Goal: Task Accomplishment & Management: Contribute content

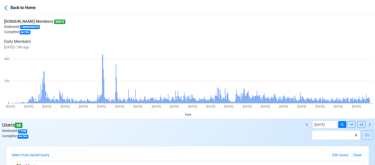
select select "100"
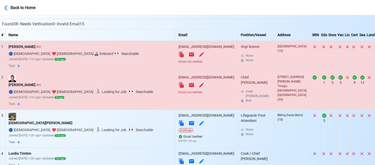
scroll to position [226, 0]
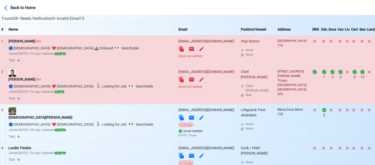
click at [178, 56] on div "Email not verified" at bounding box center [206, 56] width 56 height 5
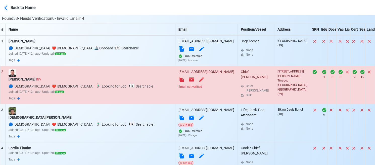
click at [178, 86] on div "Email not verified" at bounding box center [206, 87] width 56 height 5
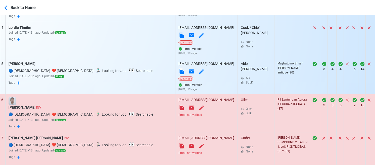
scroll to position [352, 0]
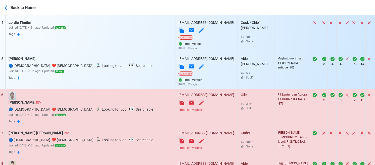
click at [178, 108] on div "Email not verified" at bounding box center [206, 110] width 56 height 5
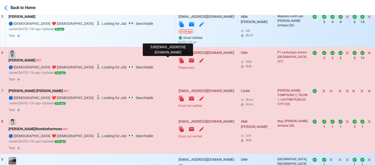
scroll to position [402, 0]
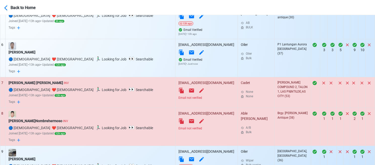
click at [178, 99] on div "Email not verified" at bounding box center [206, 98] width 56 height 5
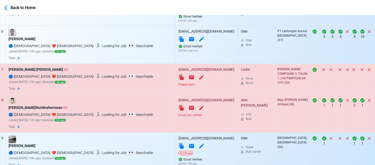
scroll to position [427, 0]
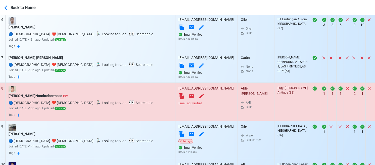
click at [178, 105] on div "Email not verified" at bounding box center [206, 103] width 56 height 5
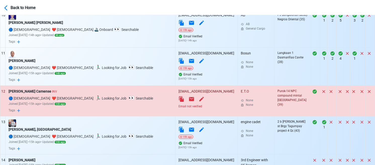
scroll to position [577, 0]
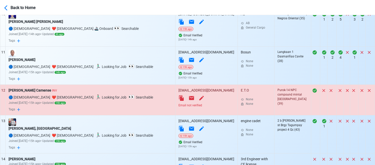
click at [178, 106] on div "Email not verified" at bounding box center [206, 105] width 56 height 5
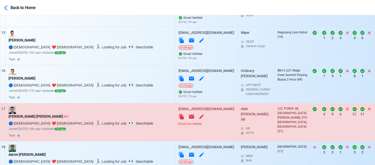
scroll to position [753, 0]
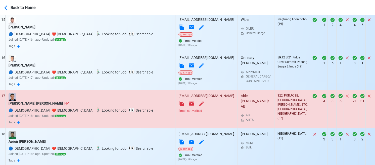
click at [178, 112] on div "Email not verified" at bounding box center [206, 111] width 56 height 5
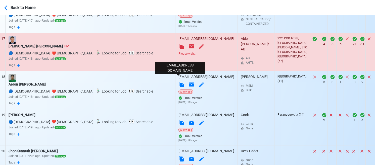
scroll to position [829, 0]
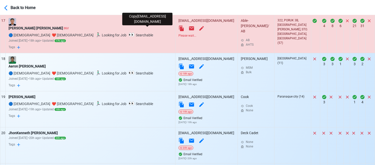
click at [179, 30] on icon at bounding box center [181, 29] width 5 height 6
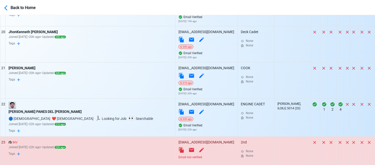
scroll to position [954, 0]
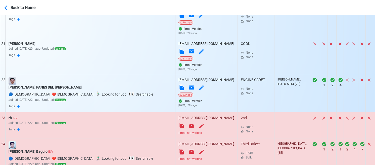
click at [178, 135] on div "Email not verified" at bounding box center [206, 133] width 56 height 5
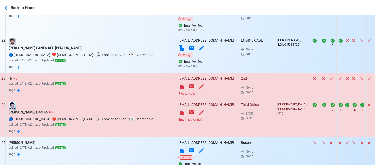
scroll to position [1004, 0]
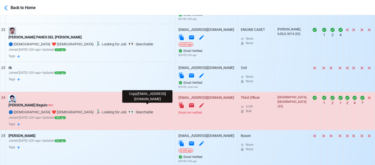
click at [178, 106] on icon at bounding box center [181, 105] width 6 height 6
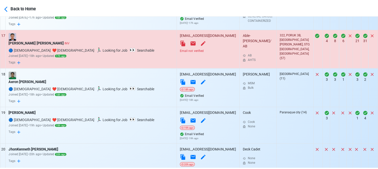
scroll to position [803, 0]
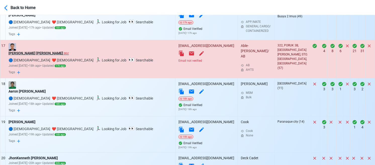
click at [54, 55] on div "LORENZO B. DAYAGANON JR. INV" at bounding box center [90, 53] width 163 height 5
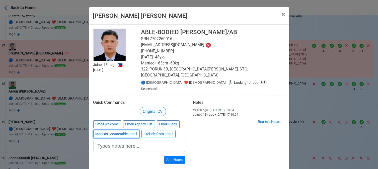
click at [116, 130] on button "Mark as Contactable Email" at bounding box center [116, 134] width 46 height 8
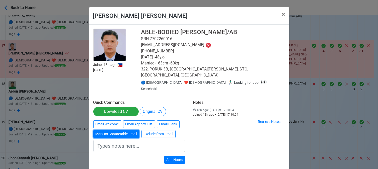
type input "Marked as Contactable email"
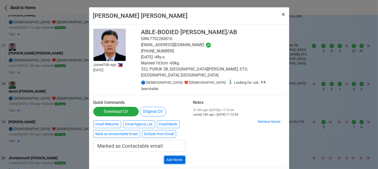
click at [171, 156] on button "Add Notes" at bounding box center [174, 160] width 21 height 8
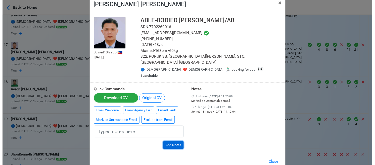
scroll to position [12, 0]
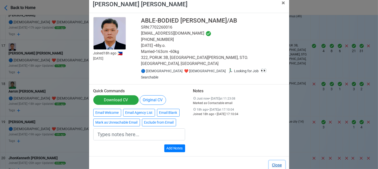
click at [278, 161] on button "Close" at bounding box center [277, 166] width 16 height 10
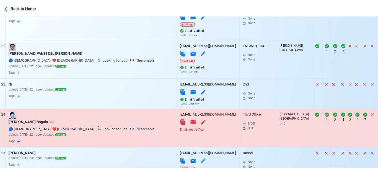
scroll to position [1004, 0]
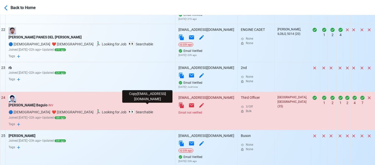
click at [178, 105] on icon at bounding box center [181, 105] width 6 height 6
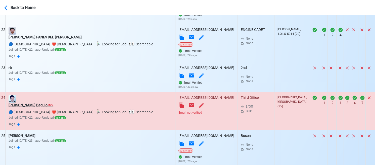
click at [36, 107] on div "Brian Gelbolingo Baguio INV" at bounding box center [90, 105] width 163 height 5
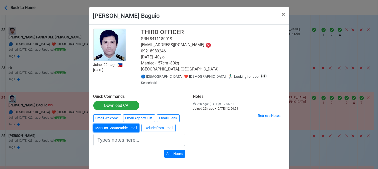
click at [116, 124] on button "Mark as Contactable Email" at bounding box center [116, 128] width 46 height 8
type input "Marked as Contactable email"
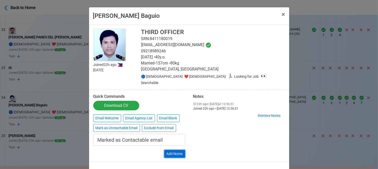
click at [178, 150] on button "Add Notes" at bounding box center [174, 154] width 21 height 8
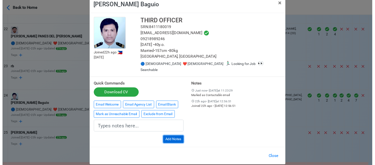
scroll to position [12, 0]
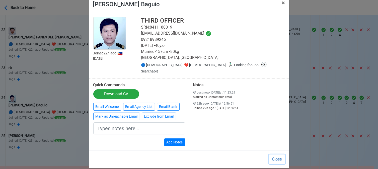
click at [275, 155] on button "Close" at bounding box center [277, 160] width 16 height 10
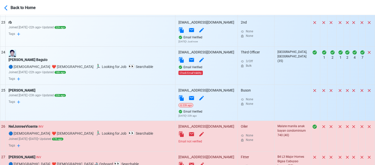
scroll to position [1080, 0]
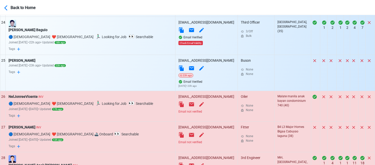
click at [178, 113] on div "Email not verified" at bounding box center [206, 111] width 56 height 5
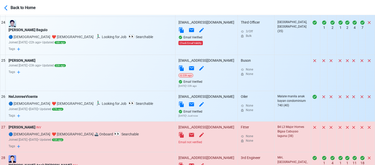
click at [178, 144] on div "Email not verified" at bounding box center [206, 142] width 56 height 5
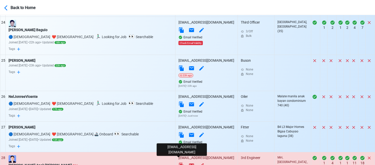
scroll to position [1130, 0]
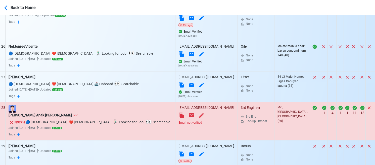
click at [178, 125] on div "Email not verified" at bounding box center [206, 123] width 56 height 5
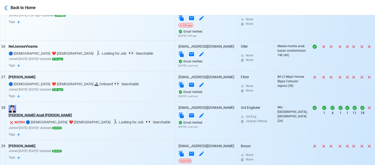
click at [36, 117] on div "Harvery Anak Henry" at bounding box center [90, 115] width 163 height 5
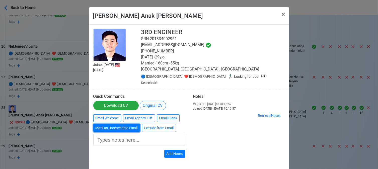
click at [116, 124] on button "Mark as Unreachable Email" at bounding box center [116, 128] width 47 height 8
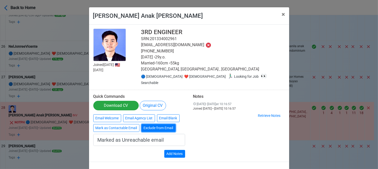
click at [158, 124] on button "Exclude from Email" at bounding box center [159, 128] width 34 height 8
type input "Exclude from Email"
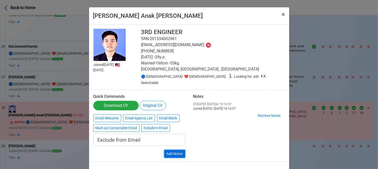
click at [172, 150] on button "Add Notes" at bounding box center [174, 154] width 21 height 8
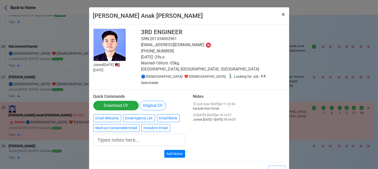
click at [276, 165] on button "Close" at bounding box center [277, 171] width 16 height 10
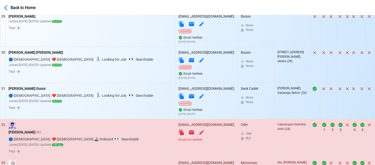
scroll to position [1280, 0]
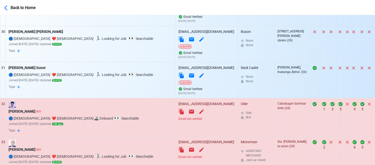
click at [178, 121] on div "Email not verified" at bounding box center [206, 119] width 56 height 5
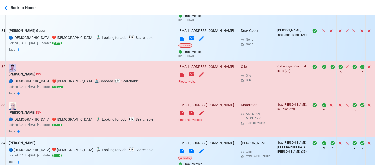
scroll to position [1331, 0]
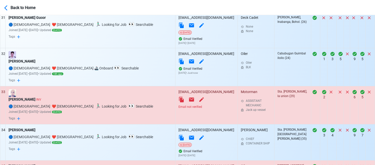
click at [178, 109] on div "Email not verified" at bounding box center [206, 107] width 56 height 5
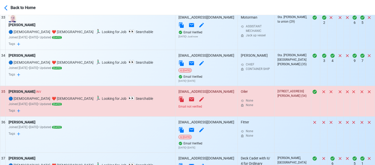
scroll to position [1406, 0]
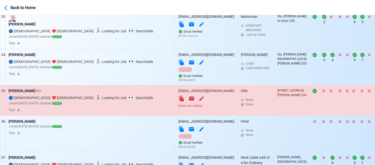
click at [178, 108] on div "Email not verified" at bounding box center [206, 106] width 56 height 5
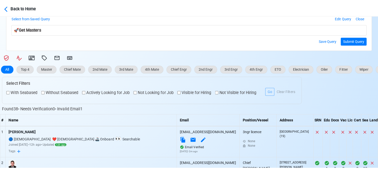
scroll to position [99, 0]
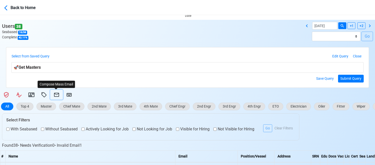
click at [57, 94] on icon at bounding box center [56, 95] width 5 height 4
select select "d-0c193ece46b24c5dbce89cdb3e751472"
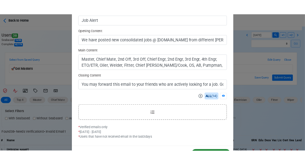
scroll to position [160, 0]
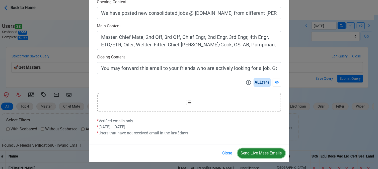
click at [259, 150] on button "Send Live Mass Emails" at bounding box center [262, 154] width 48 height 10
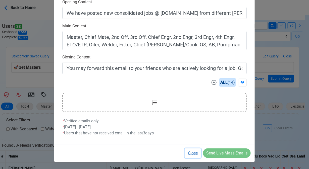
click at [192, 154] on button "Close" at bounding box center [193, 154] width 16 height 10
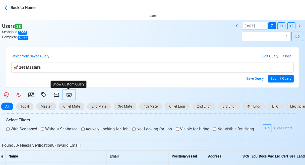
click at [70, 93] on icon at bounding box center [69, 95] width 5 height 4
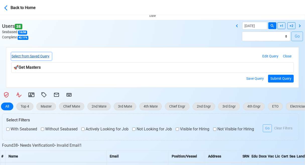
click at [48, 54] on button "Select from Saved Query" at bounding box center [31, 56] width 40 height 8
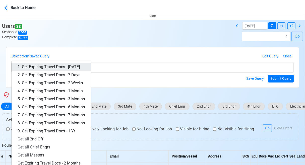
click at [73, 67] on link "1. Get Expiring Travel Docs - Today" at bounding box center [51, 67] width 79 height 8
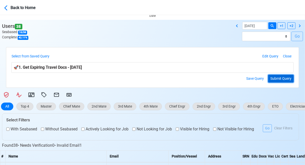
click at [273, 79] on button "Submit Query" at bounding box center [281, 79] width 26 height 8
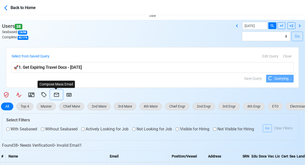
click at [56, 95] on icon at bounding box center [56, 95] width 6 height 6
select select "d-0c193ece46b24c5dbce89cdb3e751472"
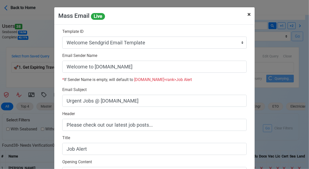
drag, startPoint x: 247, startPoint y: 15, endPoint x: 237, endPoint y: 11, distance: 11.3
click at [247, 15] on span "×" at bounding box center [248, 14] width 3 height 7
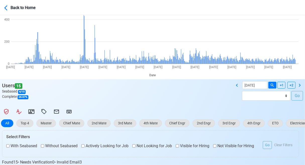
scroll to position [75, 0]
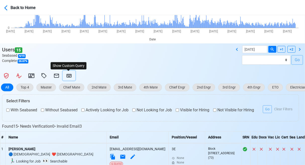
click at [70, 75] on icon at bounding box center [69, 76] width 6 height 6
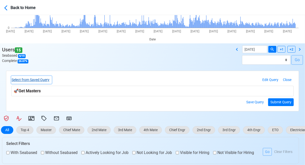
click at [46, 78] on button "Select from Saved Query" at bounding box center [31, 80] width 40 height 8
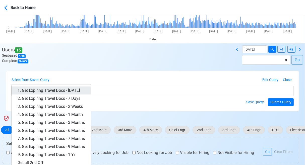
click at [59, 89] on link "1. Get Expiring Travel Docs - Today" at bounding box center [51, 91] width 79 height 8
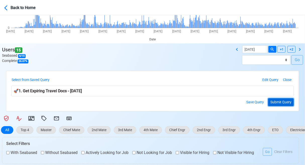
click at [281, 100] on button "Submit Query" at bounding box center [281, 102] width 26 height 8
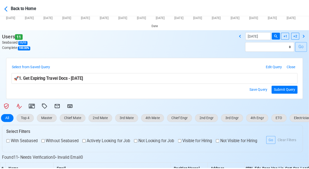
scroll to position [100, 0]
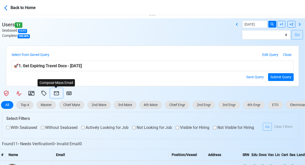
click at [54, 90] on button at bounding box center [56, 93] width 13 height 10
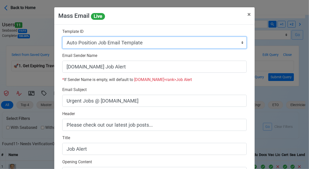
click at [149, 42] on select "Auto Position Job Email Template Incomplete CV Email Template ETO/ETR Job Email…" at bounding box center [154, 43] width 184 height 12
select select "d-3e71907ffd064a39999872a824aaf79a"
click at [62, 37] on select "Auto Position Job Email Template Incomplete CV Email Template ETO/ETR Job Email…" at bounding box center [154, 43] width 184 height 12
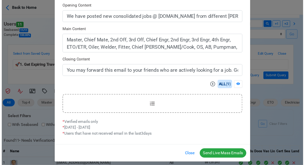
scroll to position [160, 0]
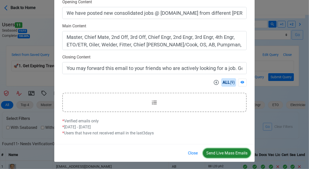
click at [228, 152] on button "Send Live Mass Emails" at bounding box center [227, 154] width 48 height 10
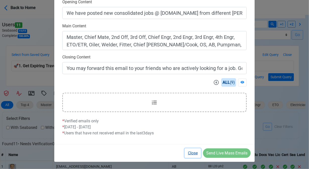
click at [196, 152] on button "Close" at bounding box center [193, 154] width 16 height 10
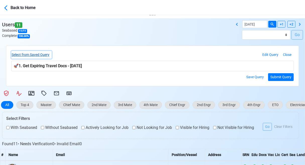
click at [39, 55] on button "Select from Saved Query" at bounding box center [31, 55] width 40 height 8
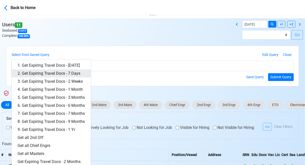
click at [54, 73] on link "2. Get Expiring Travel Docs - 7 Days" at bounding box center [51, 74] width 79 height 8
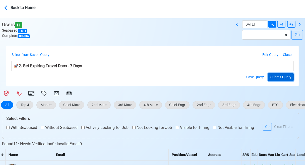
click at [281, 78] on button "Submit Query" at bounding box center [281, 77] width 26 height 8
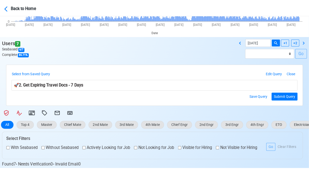
scroll to position [75, 0]
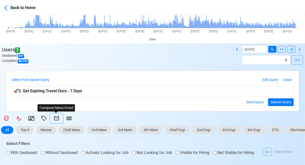
click at [56, 118] on icon at bounding box center [56, 118] width 6 height 6
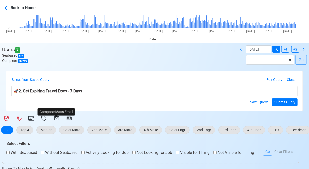
select select "d-3e71907ffd064a39999872a824aaf79a"
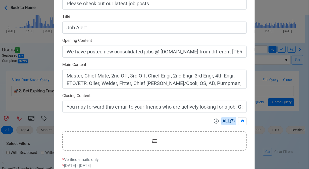
scroll to position [160, 0]
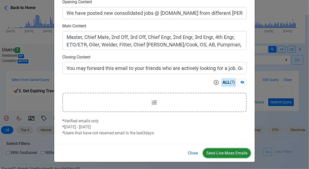
click at [224, 153] on button "Send Live Mass Emails" at bounding box center [227, 154] width 48 height 10
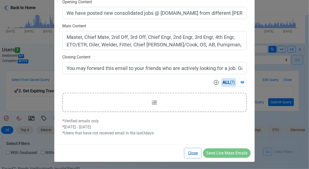
click at [192, 154] on button "Close" at bounding box center [193, 154] width 16 height 10
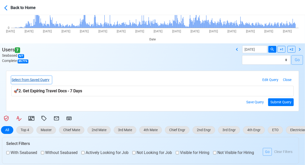
click at [46, 80] on button "Select from Saved Query" at bounding box center [31, 80] width 40 height 8
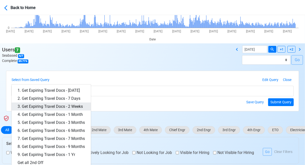
click at [66, 104] on link "3. Get Expiring Travel Docs - 2 Weeks" at bounding box center [51, 107] width 79 height 8
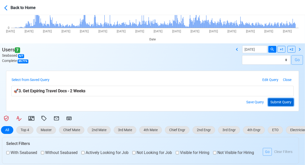
click at [280, 101] on button "Submit Query" at bounding box center [281, 102] width 26 height 8
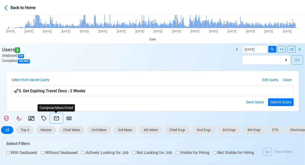
click at [57, 118] on icon at bounding box center [56, 118] width 6 height 6
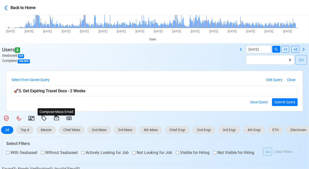
select select "d-3e71907ffd064a39999872a824aaf79a"
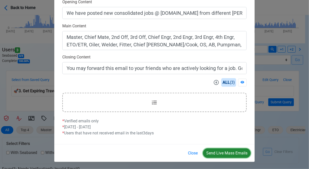
click at [226, 152] on button "Send Live Mass Emails" at bounding box center [227, 154] width 48 height 10
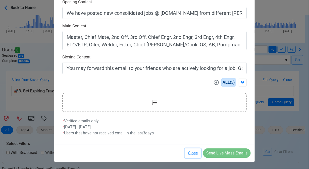
drag, startPoint x: 194, startPoint y: 156, endPoint x: 157, endPoint y: 144, distance: 39.3
click at [193, 156] on button "Close" at bounding box center [193, 154] width 16 height 10
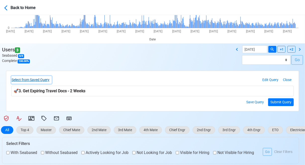
click at [45, 80] on button "Select from Saved Query" at bounding box center [31, 80] width 40 height 8
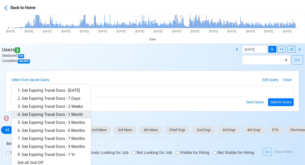
click at [67, 115] on link "4. Get Expiring Travel Docs - 1 Month" at bounding box center [51, 115] width 79 height 8
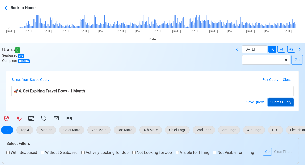
click at [272, 100] on button "Submit Query" at bounding box center [281, 102] width 26 height 8
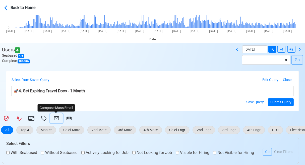
click at [54, 118] on icon at bounding box center [56, 119] width 5 height 4
select select "d-3e71907ffd064a39999872a824aaf79a"
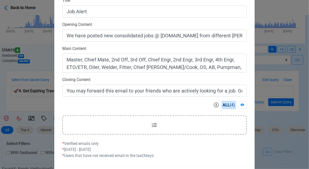
scroll to position [151, 0]
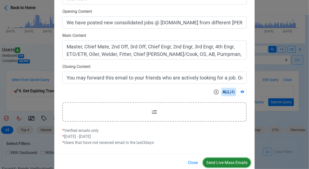
click at [226, 162] on button "Send Live Mass Emails" at bounding box center [227, 163] width 48 height 10
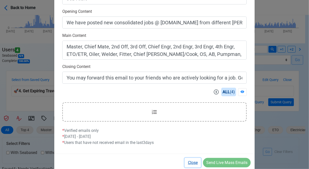
click at [190, 164] on button "Close" at bounding box center [193, 163] width 16 height 10
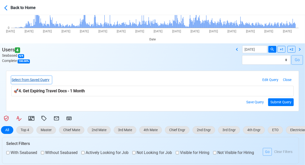
click at [41, 78] on button "Select from Saved Query" at bounding box center [31, 80] width 40 height 8
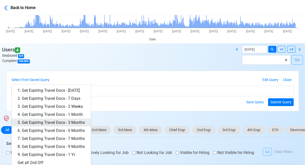
click at [61, 121] on link "5. Get Expiring Travel Docs - 3 Months" at bounding box center [51, 123] width 79 height 8
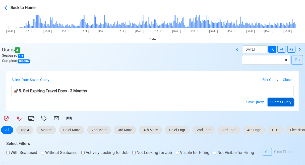
click at [282, 101] on button "Submit Query" at bounding box center [281, 102] width 26 height 8
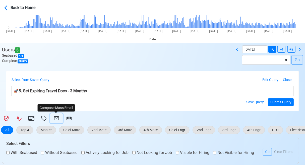
click at [56, 117] on icon at bounding box center [56, 119] width 5 height 4
select select "d-3e71907ffd064a39999872a824aaf79a"
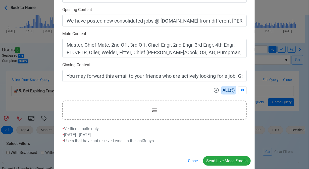
scroll to position [160, 0]
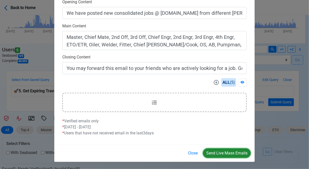
click at [222, 151] on button "Send Live Mass Emails" at bounding box center [227, 154] width 48 height 10
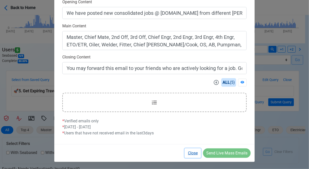
click at [190, 152] on button "Close" at bounding box center [193, 154] width 16 height 10
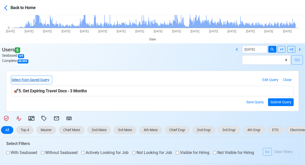
click at [44, 79] on button "Select from Saved Query" at bounding box center [31, 80] width 40 height 8
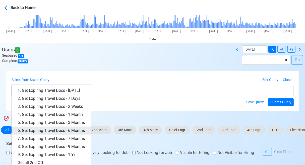
click at [75, 129] on link "6. Get Expiring Travel Docs - 6 Months" at bounding box center [51, 131] width 79 height 8
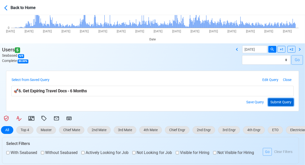
click at [280, 102] on button "Submit Query" at bounding box center [281, 102] width 26 height 8
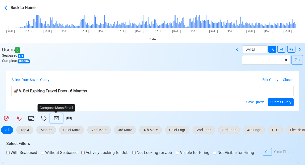
click at [56, 119] on icon at bounding box center [56, 118] width 6 height 6
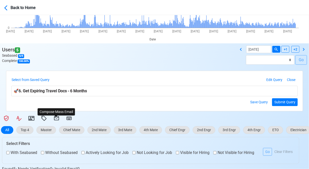
select select "d-3e71907ffd064a39999872a824aaf79a"
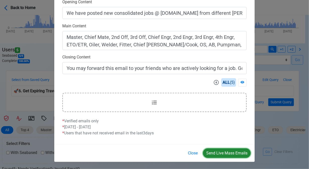
click at [228, 152] on button "Send Live Mass Emails" at bounding box center [227, 154] width 48 height 10
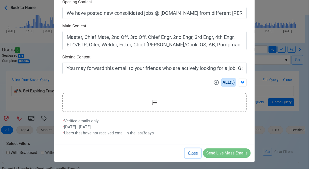
click at [194, 152] on button "Close" at bounding box center [193, 154] width 16 height 10
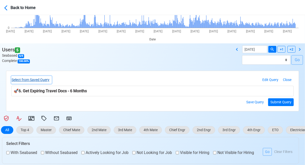
click at [44, 77] on button "Select from Saved Query" at bounding box center [31, 80] width 40 height 8
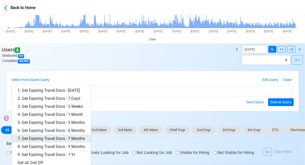
click at [75, 138] on link "7. Get Expiring Travel Docs - 7 Months" at bounding box center [51, 139] width 79 height 8
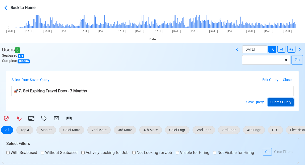
click at [286, 100] on button "Submit Query" at bounding box center [281, 102] width 26 height 8
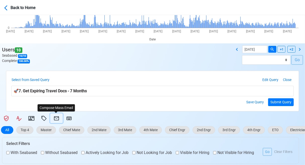
click at [57, 119] on icon at bounding box center [56, 118] width 6 height 6
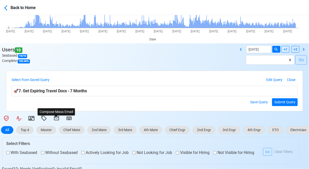
select select "d-3e71907ffd064a39999872a824aaf79a"
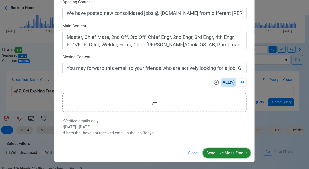
click at [220, 153] on button "Send Live Mass Emails" at bounding box center [227, 154] width 48 height 10
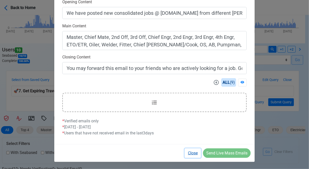
click at [192, 153] on button "Close" at bounding box center [193, 154] width 16 height 10
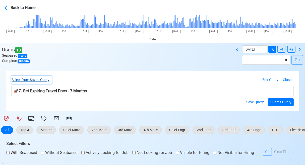
click at [46, 80] on button "Select from Saved Query" at bounding box center [31, 80] width 40 height 8
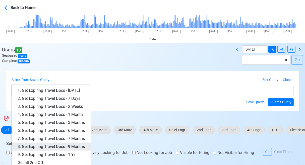
click at [71, 146] on link "8. Get Expiring Travel Docs - 9 Months" at bounding box center [51, 147] width 79 height 8
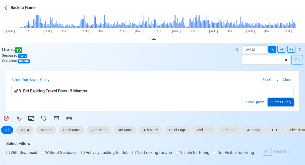
click at [289, 102] on button "Submit Query" at bounding box center [281, 102] width 26 height 8
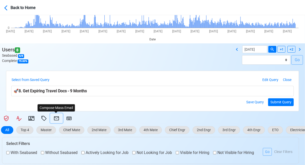
click at [56, 117] on icon at bounding box center [56, 118] width 6 height 6
select select "d-3e71907ffd064a39999872a824aaf79a"
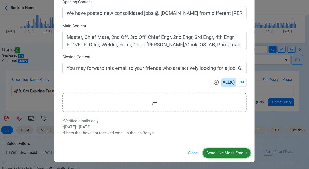
click at [221, 151] on button "Send Live Mass Emails" at bounding box center [227, 154] width 48 height 10
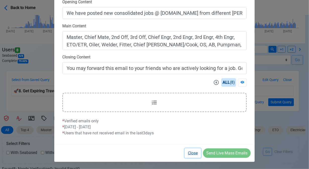
click at [193, 153] on button "Close" at bounding box center [193, 154] width 16 height 10
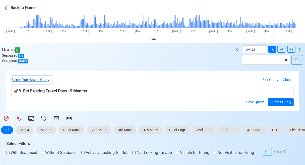
click at [41, 79] on button "Select from Saved Query" at bounding box center [31, 80] width 40 height 8
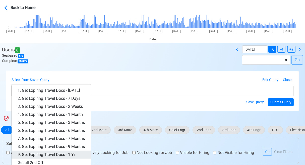
click at [67, 153] on link "9. Get Expiring Travel Docs - 1 Yr" at bounding box center [51, 155] width 79 height 8
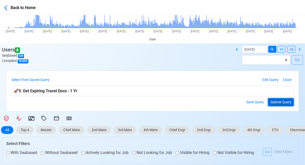
click at [285, 101] on button "Submit Query" at bounding box center [281, 102] width 26 height 8
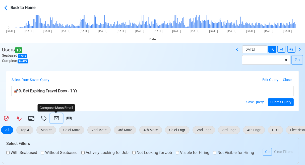
click at [55, 117] on icon at bounding box center [56, 119] width 5 height 4
select select "d-3e71907ffd064a39999872a824aaf79a"
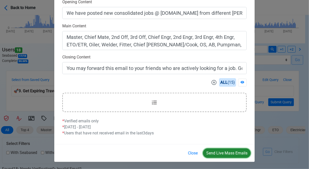
click at [223, 155] on button "Send Live Mass Emails" at bounding box center [227, 154] width 48 height 10
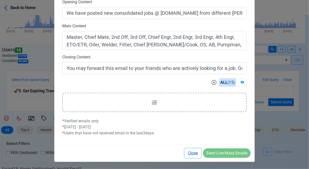
click at [194, 154] on button "Close" at bounding box center [193, 154] width 16 height 10
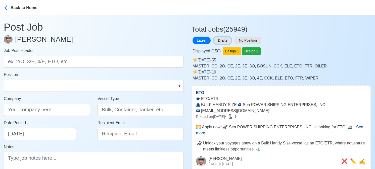
click at [224, 39] on button "Drafts" at bounding box center [222, 41] width 18 height 8
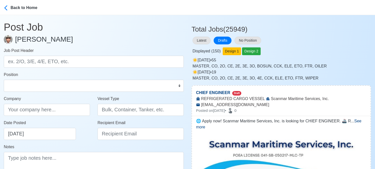
click at [302, 55] on div "☀️️ Sat Aug 23 2025 • 55 MASTER, CO, 2O, CE, 2E, 3E, 3O, BOSUN, CCK, ELE, ETO, …" at bounding box center [280, 68] width 179 height 26
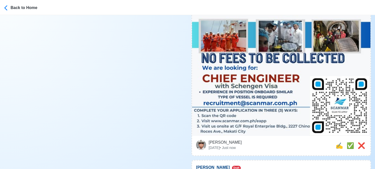
scroll to position [226, 0]
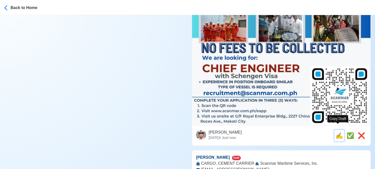
click at [339, 132] on span "✍️" at bounding box center [339, 135] width 8 height 7
type input "CHIEF ENGINEER"
type input "Scanmar Maritime Services, Inc."
type input "REFRIGERATED CARGO VESSEL"
type input "[EMAIL_ADDRESS][DOMAIN_NAME]"
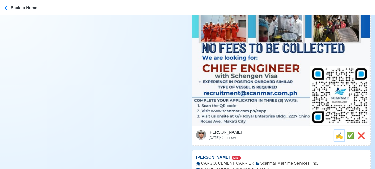
type textarea "🌐 Apply now! Scanmar Maritime Services, Inc. is looking for CHIEF ENGINEER. 🚢 R…"
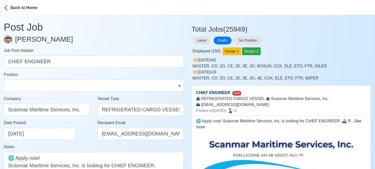
click at [370, 75] on div "MASTER, CO, 2O, CE, 2E, 3E, 3O, 4E, CCK, ELE, ETO, FTR, WIPER" at bounding box center [281, 78] width 178 height 6
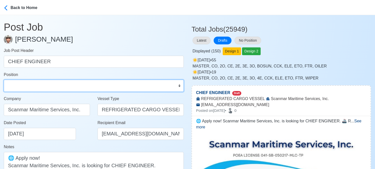
click at [85, 85] on select "Master Chief Officer 2nd Officer 3rd Officer Junior Officer Chief Engineer 2nd …" at bounding box center [94, 86] width 180 height 12
select select "Chief Engineer"
click at [4, 80] on select "Master Chief Officer 2nd Officer 3rd Officer Junior Officer Chief Engineer 2nd …" at bounding box center [94, 86] width 180 height 12
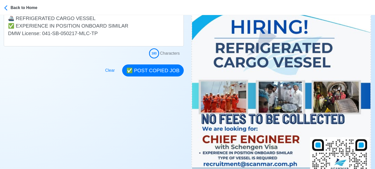
scroll to position [126, 0]
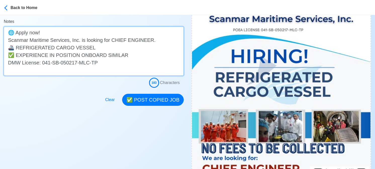
click at [146, 41] on textarea "🌐 Apply now! Scanmar Maritime Services, Inc. is looking for CHIEF ENGINEER. 🚢 R…" at bounding box center [94, 51] width 180 height 49
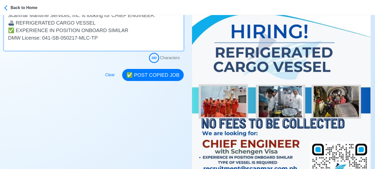
scroll to position [151, 0]
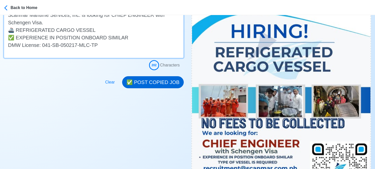
type textarea "🌐 Apply now! Scanmar Maritime Services, Inc. is looking for CHIEF ENGINEER with…"
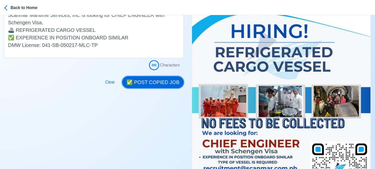
click at [159, 79] on button "✅ POST COPIED JOB" at bounding box center [153, 82] width 62 height 12
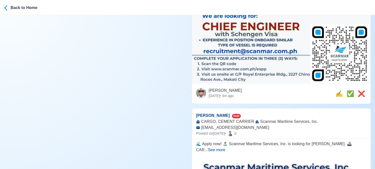
scroll to position [276, 0]
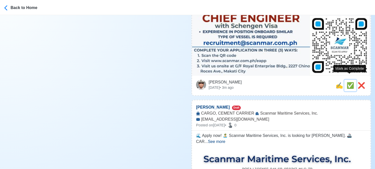
click at [347, 82] on span "✅" at bounding box center [350, 85] width 8 height 7
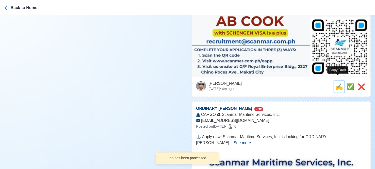
click at [336, 83] on span "✍️" at bounding box center [339, 86] width 8 height 7
type input "[PERSON_NAME]"
select select
type input "Scanmar Maritime Services, Inc."
type input "CARGO, CEMENT CARRIER"
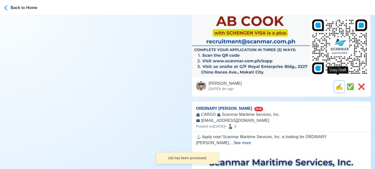
type input "[EMAIL_ADDRESS][DOMAIN_NAME]"
type textarea "🌊 Apply now! 🏝️ Scanmar Maritime Services, Inc. is looking for AB COOK. 🚢 CARGO…"
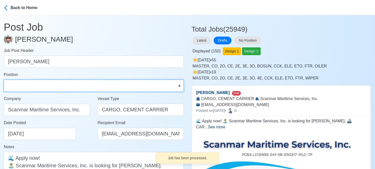
click at [31, 85] on select "Master Chief Officer 2nd Officer 3rd Officer Junior Officer Chief Engineer 2nd …" at bounding box center [94, 86] width 180 height 12
select select "[PERSON_NAME]"
click at [4, 80] on select "Master Chief Officer 2nd Officer 3rd Officer Junior Officer Chief Engineer 2nd …" at bounding box center [94, 86] width 180 height 12
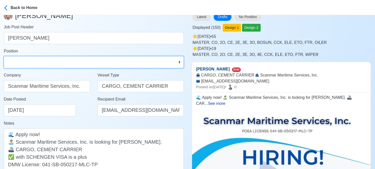
scroll to position [50, 0]
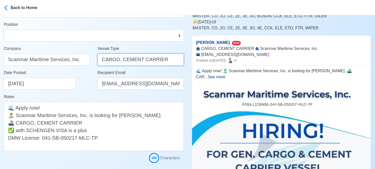
drag, startPoint x: 122, startPoint y: 61, endPoint x: 69, endPoint y: 61, distance: 52.2
click at [69, 61] on div "Company Scanmar Maritime Services, Inc. Vessel Type CARGO, CEMENT CARRIER" at bounding box center [93, 58] width 187 height 24
type input "CEMENT CARRIER"
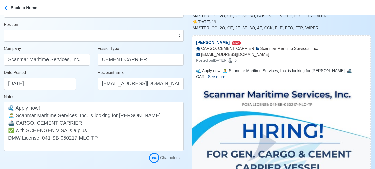
click at [73, 87] on div "Date Posted 08/25/2025" at bounding box center [48, 80] width 89 height 20
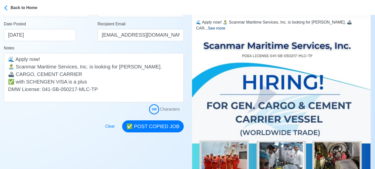
scroll to position [100, 0]
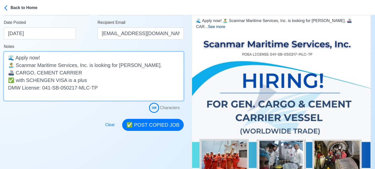
click at [16, 74] on textarea "🌊 Apply now! 🏝️ Scanmar Maritime Services, Inc. is looking for AB COOK. 🚢 CARGO…" at bounding box center [94, 76] width 180 height 49
click at [56, 73] on textarea "🌊 Apply now! 🏝️ Scanmar Maritime Services, Inc. is looking for AB COOK. 🚢 FOR G…" at bounding box center [94, 76] width 180 height 49
click at [115, 72] on textarea "🌊 Apply now! 🏝️ Scanmar Maritime Services, Inc. is looking for AB COOK. 🚢 FOR G…" at bounding box center [94, 76] width 180 height 49
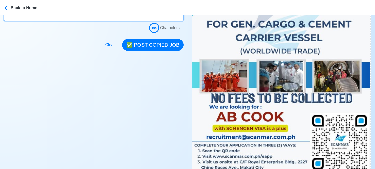
scroll to position [201, 0]
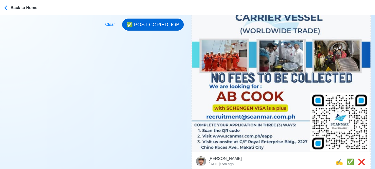
type textarea "🌊 Apply now! 🏝️ Scanmar Maritime Services, Inc. is looking for AB COOK. 🚢 FOR G…"
click at [159, 24] on button "✅ POST COPIED JOB" at bounding box center [153, 25] width 62 height 12
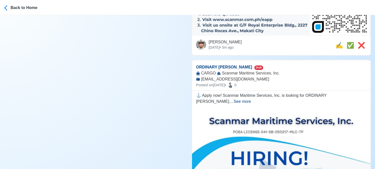
scroll to position [326, 0]
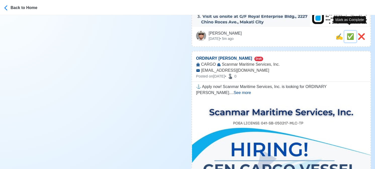
click at [348, 33] on span "✅" at bounding box center [350, 36] width 8 height 7
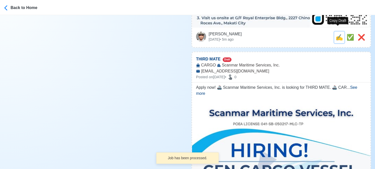
click at [337, 34] on span "✍️" at bounding box center [339, 37] width 8 height 7
type input "ORDINARY [PERSON_NAME]"
select select
type input "Scanmar Maritime Services, Inc."
type input "CARGO"
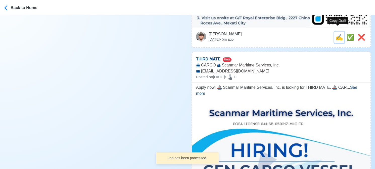
type input "[EMAIL_ADDRESS][DOMAIN_NAME]"
type textarea "⚓ Apply now! Scanmar Maritime Services, Inc. is looking for ORDINARY SEAMAN. 🚢 …"
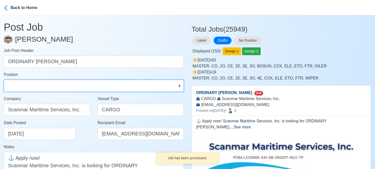
click at [48, 87] on select "Master Chief Officer 2nd Officer 3rd Officer Junior Officer Chief Engineer 2nd …" at bounding box center [94, 86] width 180 height 12
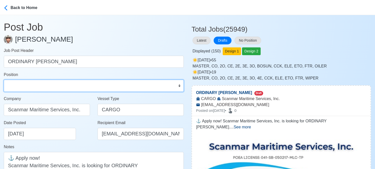
select select "Ordinary [PERSON_NAME]"
click at [4, 80] on select "Master Chief Officer 2nd Officer 3rd Officer Junior Officer Chief Engineer 2nd …" at bounding box center [94, 86] width 180 height 12
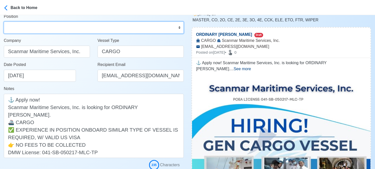
scroll to position [75, 0]
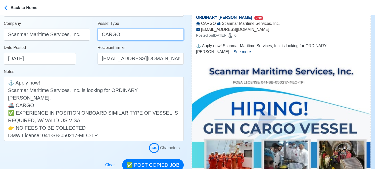
click at [102, 35] on input "CARGO" at bounding box center [140, 35] width 86 height 12
click at [112, 36] on input "GENERAL CARGO" at bounding box center [140, 35] width 86 height 12
click at [107, 36] on input "GENERAL CARGO" at bounding box center [140, 35] width 86 height 12
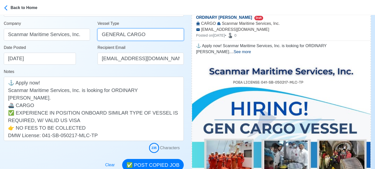
type input "GENERAL CARGO"
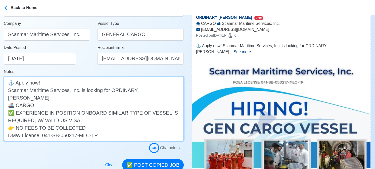
click at [16, 99] on textarea "⚓ Apply now! Scanmar Maritime Services, Inc. is looking for ORDINARY SEAMAN. 🚢 …" at bounding box center [94, 109] width 180 height 64
paste textarea "GENERAL"
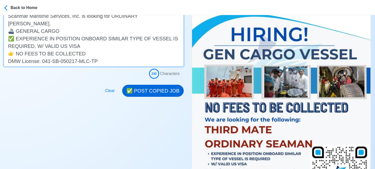
scroll to position [151, 0]
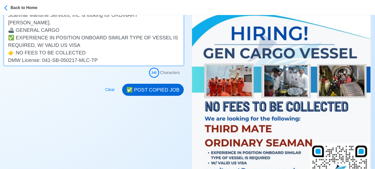
type textarea "⚓ Apply now! Scanmar Maritime Services, Inc. is looking for ORDINARY SEAMAN. 🚢 …"
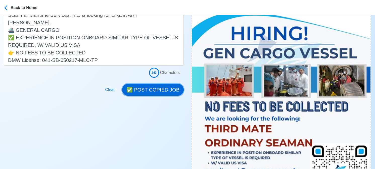
click at [159, 90] on button "✅ POST COPIED JOB" at bounding box center [153, 90] width 62 height 12
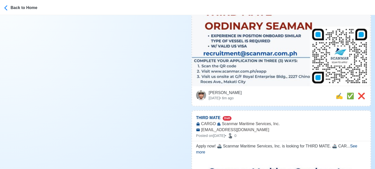
scroll to position [276, 0]
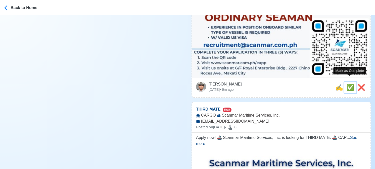
click at [349, 84] on span "✅" at bounding box center [350, 87] width 8 height 7
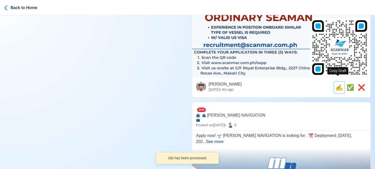
click at [336, 84] on span "✍️" at bounding box center [339, 87] width 8 height 7
type input "THIRD MATE"
select select
type input "Scanmar Maritime Services, Inc."
type input "CARGO"
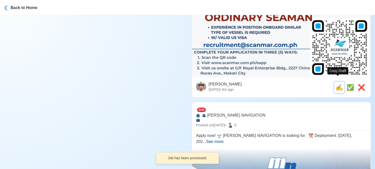
type input "[EMAIL_ADDRESS][DOMAIN_NAME]"
type textarea "Apply now! 🚢 Scanmar Maritime Services, Inc. is looking for THIRD MATE. 🚢 CARGO…"
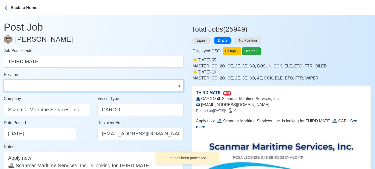
drag, startPoint x: 57, startPoint y: 85, endPoint x: 54, endPoint y: 83, distance: 3.4
click at [56, 85] on select "Master Chief Officer 2nd Officer 3rd Officer Junior Officer Chief Engineer 2nd …" at bounding box center [94, 86] width 180 height 12
select select "3rd Officer"
click at [4, 80] on select "Master Chief Officer 2nd Officer 3rd Officer Junior Officer Chief Engineer 2nd …" at bounding box center [94, 86] width 180 height 12
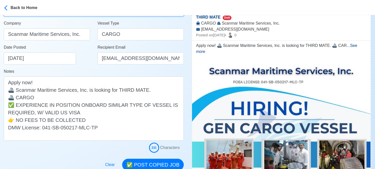
scroll to position [75, 0]
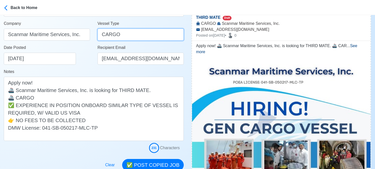
click at [101, 34] on input "CARGO" at bounding box center [140, 35] width 86 height 12
paste input "GENERAL"
type input "GENERAL CARGO"
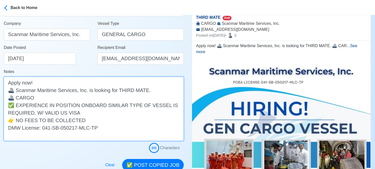
click at [16, 98] on textarea "Apply now! 🚢 Scanmar Maritime Services, Inc. is looking for THIRD MATE. 🚢 CARGO…" at bounding box center [94, 109] width 180 height 64
paste textarea "GENERAL"
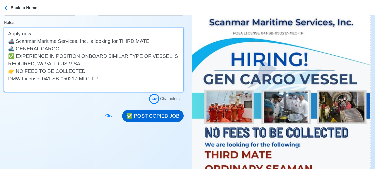
scroll to position [126, 0]
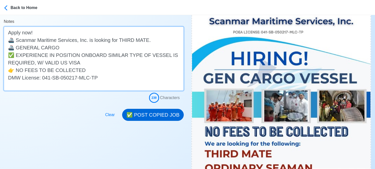
type textarea "Apply now! 🚢 Scanmar Maritime Services, Inc. is looking for THIRD MATE. 🚢 GENER…"
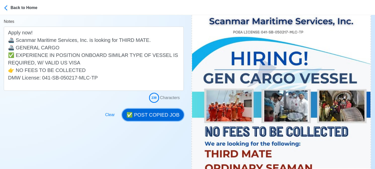
click at [152, 115] on button "✅ POST COPIED JOB" at bounding box center [153, 115] width 62 height 12
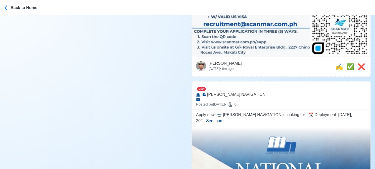
scroll to position [301, 0]
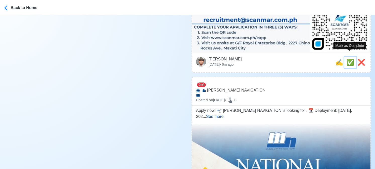
click at [348, 59] on span "✅" at bounding box center [350, 62] width 8 height 7
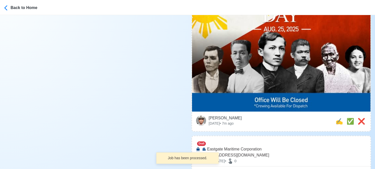
scroll to position [201, 0]
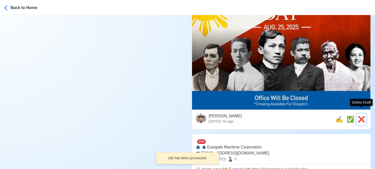
click at [360, 116] on span "❌" at bounding box center [361, 119] width 8 height 7
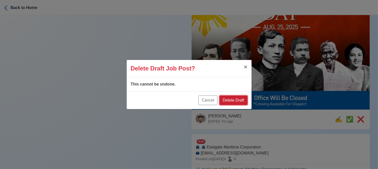
click at [239, 100] on button "Delete Draft" at bounding box center [234, 101] width 28 height 10
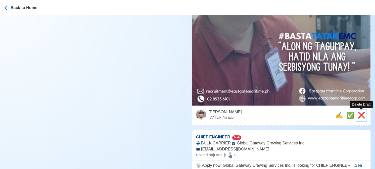
click at [359, 115] on span "❌" at bounding box center [361, 115] width 8 height 7
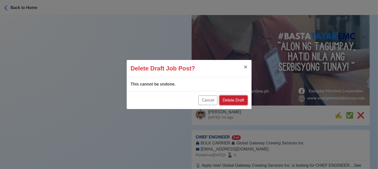
click at [238, 100] on button "Delete Draft" at bounding box center [234, 101] width 28 height 10
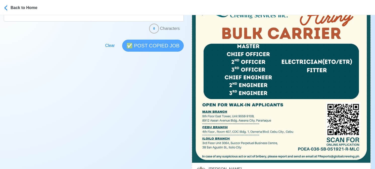
scroll to position [151, 0]
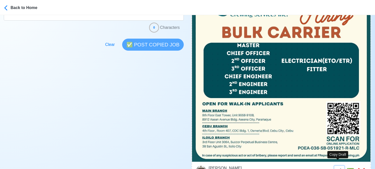
click at [338, 168] on span "✍️" at bounding box center [339, 171] width 8 height 7
type input "CHIEF ENGINEER"
select select
type input "Global Gateway Crewing Services Inc."
type input "BULK CARRIER"
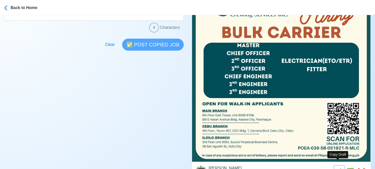
type input "FReports@globalcrewing.ph"
type textarea "📡 Apply now! Global Gateway Crewing Services Inc. is looking for CHIEF ENGINEER…"
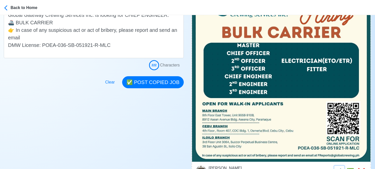
scroll to position [0, 0]
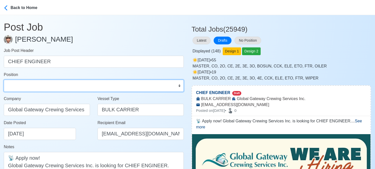
click at [83, 86] on select "Master Chief Officer 2nd Officer 3rd Officer Junior Officer Chief Engineer 2nd …" at bounding box center [94, 86] width 180 height 12
select select "Chief Engineer"
click at [4, 80] on select "Master Chief Officer 2nd Officer 3rd Officer Junior Officer Chief Engineer 2nd …" at bounding box center [94, 86] width 180 height 12
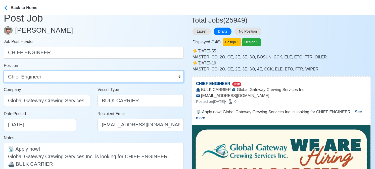
scroll to position [25, 0]
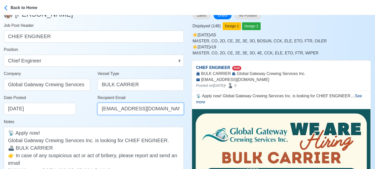
click at [108, 108] on input "FReports@globalcrewing.ph" at bounding box center [140, 109] width 86 height 12
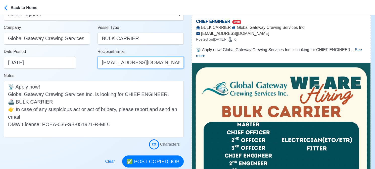
scroll to position [75, 0]
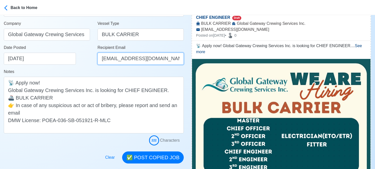
type input "[EMAIL_ADDRESS][DOMAIN_NAME]"
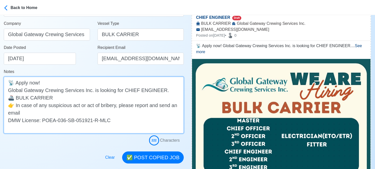
drag, startPoint x: 34, startPoint y: 112, endPoint x: 3, endPoint y: 105, distance: 31.8
click at [3, 105] on main "Post Job Jeyner Gil Job Post Header CHIEF ENGINEER Position Master Chief Office…" at bounding box center [93, 52] width 187 height 224
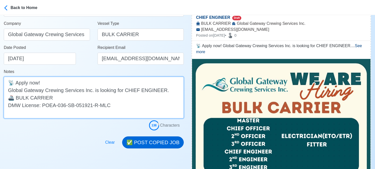
type textarea "📡 Apply now! Global Gateway Crewing Services Inc. is looking for CHIEF ENGINEER…"
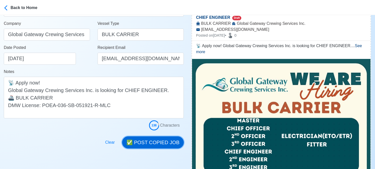
click at [161, 140] on button "✅ POST COPIED JOB" at bounding box center [153, 143] width 62 height 12
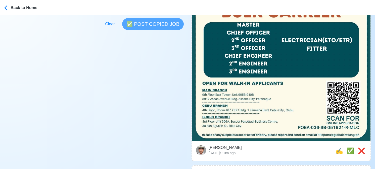
scroll to position [176, 0]
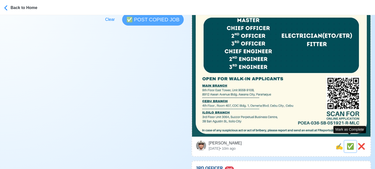
click at [351, 143] on span "✅" at bounding box center [350, 146] width 8 height 7
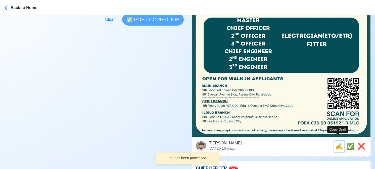
click at [338, 143] on span "✍️" at bounding box center [339, 146] width 8 height 7
type input "3RD OFFICER"
select select
type input "Global Gateway Crewing Services Inc."
type input "BULK CARRIER"
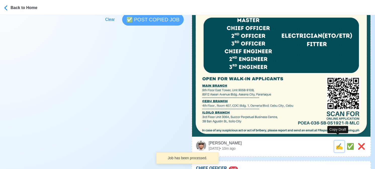
type input "FReports@globalcrewing.ph"
type textarea "Apply now! 🛫 Global Gateway Crewing Services Inc. is looking for 3RD OFFICER. 🚢…"
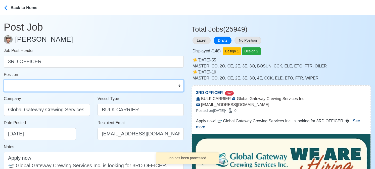
click at [69, 88] on select "Master Chief Officer 2nd Officer 3rd Officer Junior Officer Chief Engineer 2nd …" at bounding box center [94, 86] width 180 height 12
select select "3rd Officer"
click at [4, 80] on select "Master Chief Officer 2nd Officer 3rd Officer Junior Officer Chief Engineer 2nd …" at bounding box center [94, 86] width 180 height 12
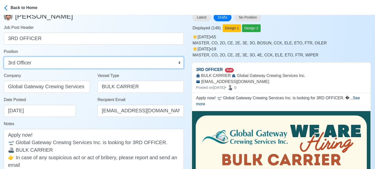
scroll to position [25, 0]
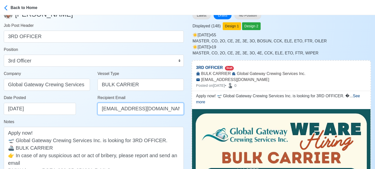
click at [108, 108] on input "FReports@globalcrewing.ph" at bounding box center [140, 109] width 86 height 12
type input "[EMAIL_ADDRESS][DOMAIN_NAME]"
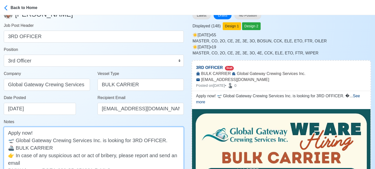
drag, startPoint x: 38, startPoint y: 163, endPoint x: 4, endPoint y: 157, distance: 34.4
click at [4, 157] on textarea "Apply now! 🛫 Global Gateway Crewing Services Inc. is looking for 3RD OFFICER. 🚢…" at bounding box center [94, 155] width 180 height 57
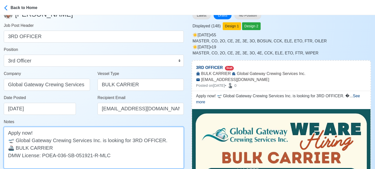
type textarea "Apply now! 🛫 Global Gateway Crewing Services Inc. is looking for 3RD OFFICER. 🚢…"
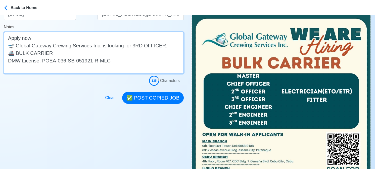
scroll to position [126, 0]
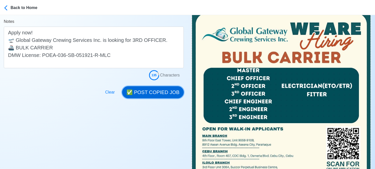
click at [161, 93] on button "✅ POST COPIED JOB" at bounding box center [153, 92] width 62 height 12
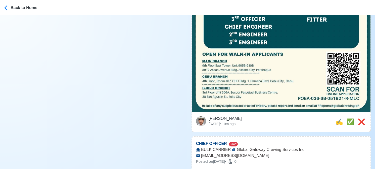
scroll to position [201, 0]
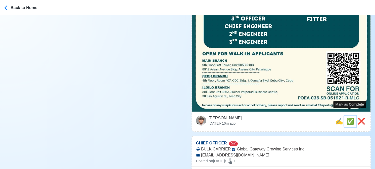
click at [349, 118] on span "✅" at bounding box center [350, 121] width 8 height 7
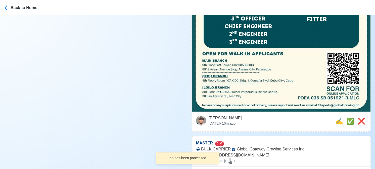
click at [332, 117] on div "Jeyner Gil Mon Aug 25 2025 • 10m ago ❌ ✅ ✍️" at bounding box center [281, 122] width 170 height 12
click at [337, 118] on span "✍️" at bounding box center [339, 121] width 8 height 7
type input "CHIEF OFFICER"
select select
type input "Global Gateway Crewing Services Inc."
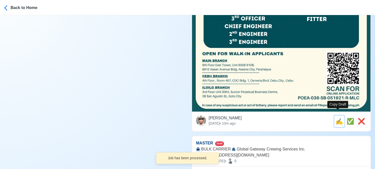
type input "BULK CARRIER"
type input "FReports@globalcrewing.ph"
type textarea "🌊 Apply now! 🚀 Global Gateway Crewing Services Inc. is looking for CHIEF OFFICE…"
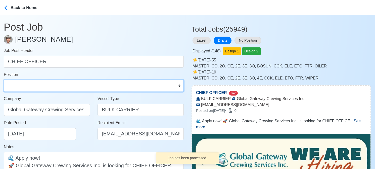
drag, startPoint x: 62, startPoint y: 88, endPoint x: 60, endPoint y: 86, distance: 3.0
click at [62, 88] on select "Master Chief Officer 2nd Officer 3rd Officer Junior Officer Chief Engineer 2nd …" at bounding box center [94, 86] width 180 height 12
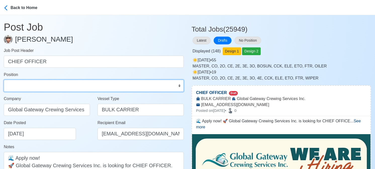
select select "Chief Officer"
click at [4, 80] on select "Master Chief Officer 2nd Officer 3rd Officer Junior Officer Chief Engineer 2nd …" at bounding box center [94, 86] width 180 height 12
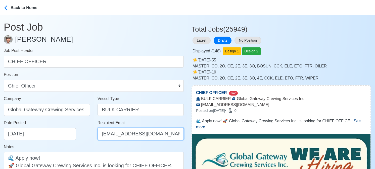
click at [112, 133] on input "FReports@globalcrewing.ph" at bounding box center [140, 134] width 86 height 12
click at [112, 134] on input "FReports@globalcrewing.ph" at bounding box center [140, 134] width 86 height 12
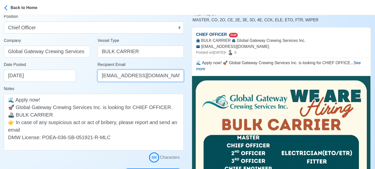
scroll to position [75, 0]
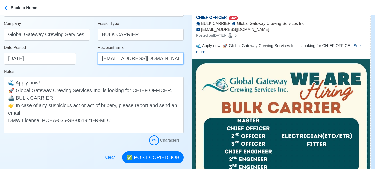
type input "[EMAIL_ADDRESS][DOMAIN_NAME]"
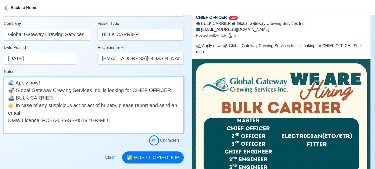
drag, startPoint x: 27, startPoint y: 111, endPoint x: 10, endPoint y: 103, distance: 18.8
click at [10, 103] on textarea "🌊 Apply now! 🚀 Global Gateway Crewing Services Inc. is looking for CHIEF OFFICE…" at bounding box center [94, 105] width 180 height 57
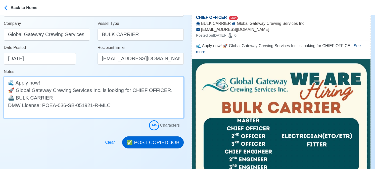
type textarea "🌊 Apply now! 🚀 Global Gateway Crewing Services Inc. is looking for CHIEF OFFICE…"
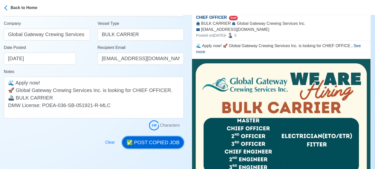
click at [165, 142] on button "✅ POST COPIED JOB" at bounding box center [153, 143] width 62 height 12
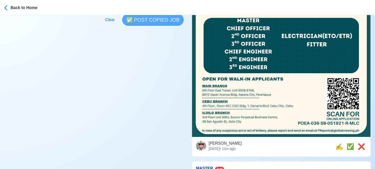
scroll to position [176, 0]
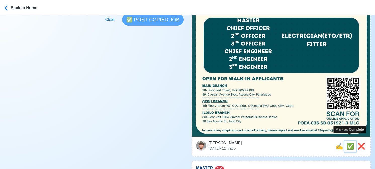
click at [349, 143] on span "✅" at bounding box center [350, 146] width 8 height 7
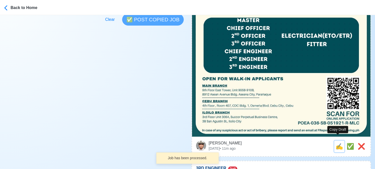
click at [338, 143] on span "✍️" at bounding box center [339, 146] width 8 height 7
type input "MASTER"
select select
type input "Global Gateway Crewing Services Inc."
type input "BULK CARRIER"
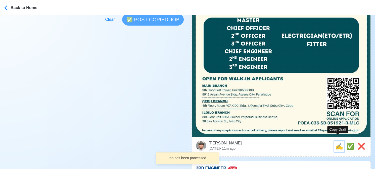
type input "FReports@globalcrewing.ph"
type textarea "Apply now! 🏝️ Global Gateway Crewing Services Inc. is looking for MASTER. 🚢 BUL…"
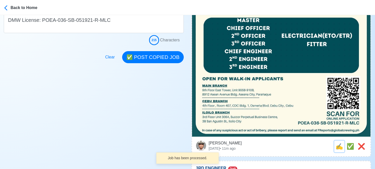
scroll to position [0, 0]
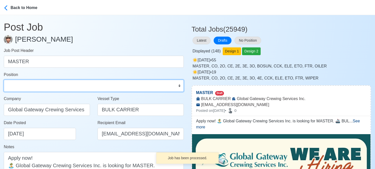
click at [52, 86] on select "Master Chief Officer 2nd Officer 3rd Officer Junior Officer Chief Engineer 2nd …" at bounding box center [94, 86] width 180 height 12
select select "Master"
click at [4, 80] on select "Master Chief Officer 2nd Officer 3rd Officer Junior Officer Chief Engineer 2nd …" at bounding box center [94, 86] width 180 height 12
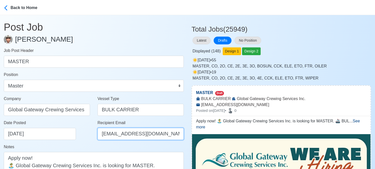
click at [112, 131] on input "FReports@globalcrewing.ph" at bounding box center [140, 134] width 86 height 12
click at [112, 133] on input "FReports@globalcrewing.ph" at bounding box center [140, 134] width 86 height 12
click at [112, 136] on input "FReports@globalcrewing.ph" at bounding box center [140, 134] width 86 height 12
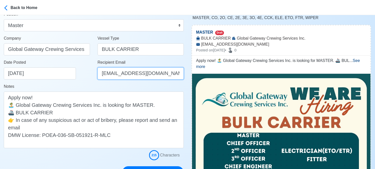
scroll to position [75, 0]
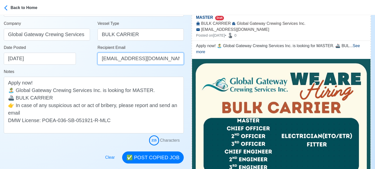
type input "[EMAIL_ADDRESS][DOMAIN_NAME]"
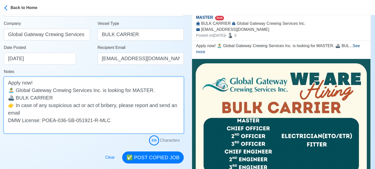
click at [38, 110] on textarea "Apply now! 🏝️ Global Gateway Crewing Services Inc. is looking for MASTER. 🚢 BUL…" at bounding box center [94, 105] width 180 height 57
drag, startPoint x: 53, startPoint y: 109, endPoint x: 2, endPoint y: 107, distance: 51.0
click at [2, 107] on main "Post Job Jeyner Gil Job Post Header MASTER Position Master Chief Officer 2nd Of…" at bounding box center [93, 52] width 187 height 224
drag, startPoint x: 24, startPoint y: 114, endPoint x: -4, endPoint y: 106, distance: 29.6
click at [0, 94] on html "Back to Home Post Job Jeyner Gil Job Post Header MASTER Position Master Chief O…" at bounding box center [187, 9] width 375 height 169
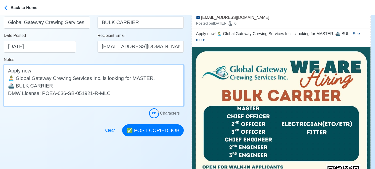
scroll to position [151, 0]
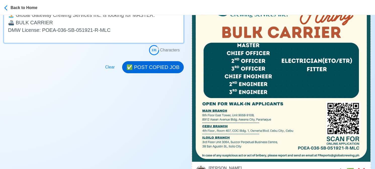
type textarea "Apply now! 🏝️ Global Gateway Crewing Services Inc. is looking for MASTER. 🚢 BUL…"
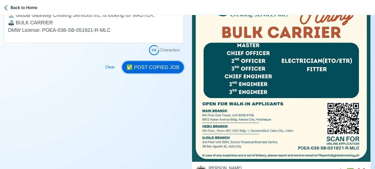
click at [158, 67] on button "✅ POST COPIED JOB" at bounding box center [153, 67] width 62 height 12
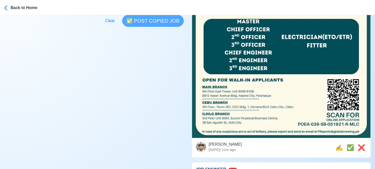
scroll to position [176, 0]
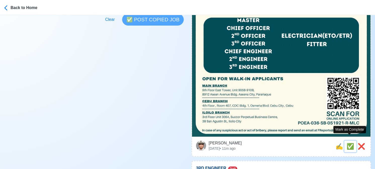
click at [347, 143] on span "✅" at bounding box center [350, 146] width 8 height 7
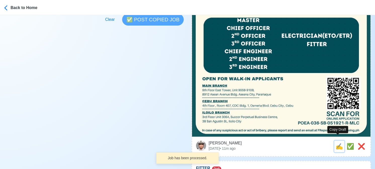
click at [338, 143] on span "✍️" at bounding box center [339, 146] width 8 height 7
type input "3RD ENGINEER"
select select
type input "Global Gateway Crewing Services Inc."
type input "BULK CARRIER"
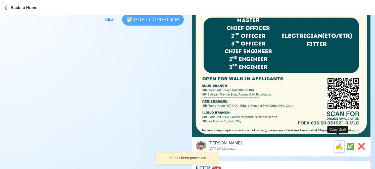
type input "FReports@globalcrewing.ph"
type textarea "🔱 Apply now! Global Gateway Crewing Services Inc. is looking for 3RD ENGINEER. …"
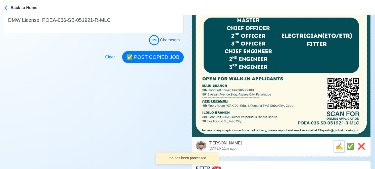
scroll to position [0, 0]
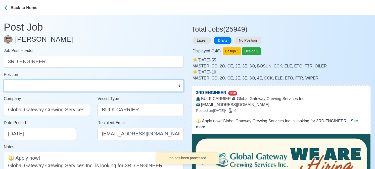
click at [52, 88] on select "Master Chief Officer 2nd Officer 3rd Officer Junior Officer Chief Engineer 2nd …" at bounding box center [94, 86] width 180 height 12
select select "3rd Engineer"
click at [4, 80] on select "Master Chief Officer 2nd Officer 3rd Officer Junior Officer Chief Engineer 2nd …" at bounding box center [94, 86] width 180 height 12
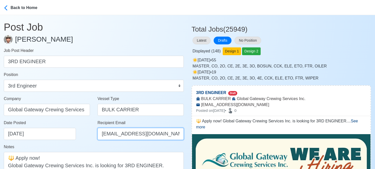
click at [109, 134] on input "FReports@globalcrewing.ph" at bounding box center [140, 134] width 86 height 12
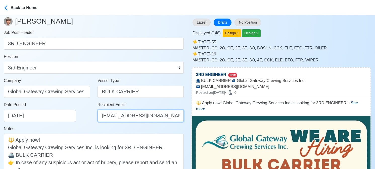
scroll to position [75, 0]
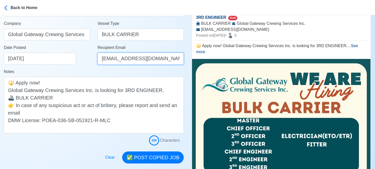
type input "[EMAIL_ADDRESS][DOMAIN_NAME]"
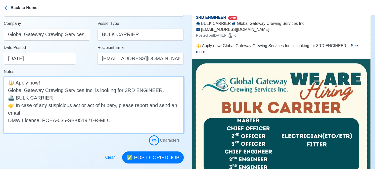
drag, startPoint x: 28, startPoint y: 112, endPoint x: -4, endPoint y: 103, distance: 33.4
click at [0, 94] on html "Back to Home Post Job Jeyner Gil Job Post Header 3RD ENGINEER Position Master C…" at bounding box center [187, 9] width 375 height 169
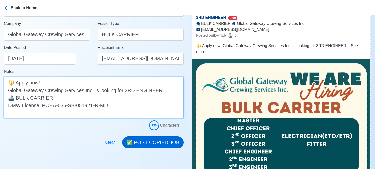
type textarea "🔱 Apply now! Global Gateway Crewing Services Inc. is looking for 3RD ENGINEER. …"
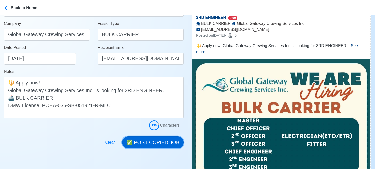
click at [156, 141] on button "✅ POST COPIED JOB" at bounding box center [153, 143] width 62 height 12
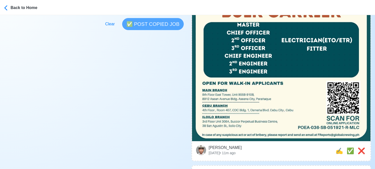
scroll to position [176, 0]
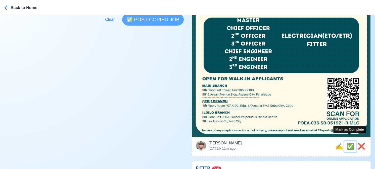
click at [347, 143] on span "✅" at bounding box center [350, 146] width 8 height 7
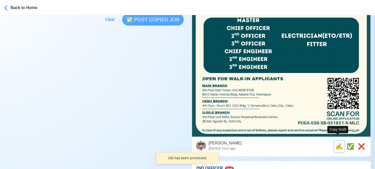
drag, startPoint x: 338, startPoint y: 142, endPoint x: 329, endPoint y: 141, distance: 8.6
click at [338, 143] on span "✍️" at bounding box center [339, 146] width 8 height 7
type input "FITTER"
select select
type input "Global Gateway Crewing Services Inc."
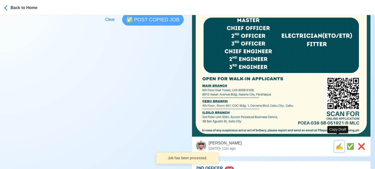
type input "BULK CARRIER"
type input "FReports@globalcrewing.ph"
type textarea "🧭 Apply now! ⛵ Global Gateway Crewing Services Inc. is looking for FITTER. 🚢 BU…"
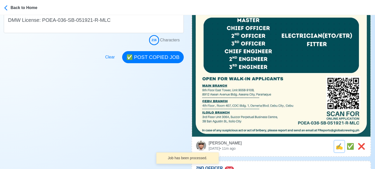
scroll to position [0, 0]
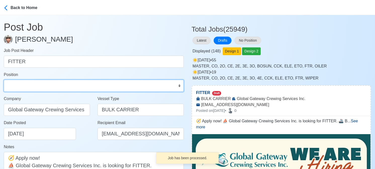
click at [41, 87] on select "Master Chief Officer 2nd Officer 3rd Officer Junior Officer Chief Engineer 2nd …" at bounding box center [94, 86] width 180 height 12
select select "Fitter"
click at [4, 80] on select "Master Chief Officer 2nd Officer 3rd Officer Junior Officer Chief Engineer 2nd …" at bounding box center [94, 86] width 180 height 12
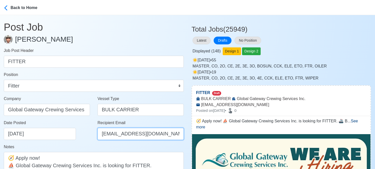
click at [116, 136] on input "FReports@globalcrewing.ph" at bounding box center [140, 134] width 86 height 12
click at [114, 135] on input "FReports@globalcrewing.ph" at bounding box center [140, 134] width 86 height 12
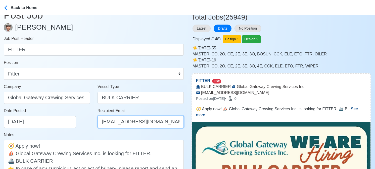
scroll to position [75, 0]
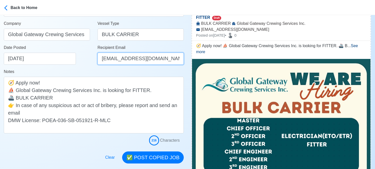
type input "[EMAIL_ADDRESS][DOMAIN_NAME]"
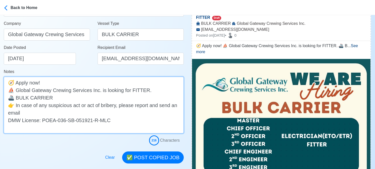
drag, startPoint x: 33, startPoint y: 113, endPoint x: -4, endPoint y: 106, distance: 38.1
click at [0, 94] on html "Back to Home Post Job Jeyner Gil Job Post Header FITTER Position Master Chief O…" at bounding box center [187, 9] width 375 height 169
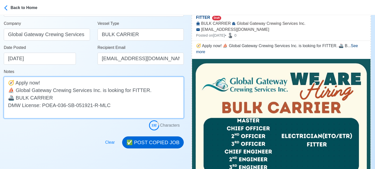
type textarea "🧭 Apply now! ⛵ Global Gateway Crewing Services Inc. is looking for FITTER. 🚢 BU…"
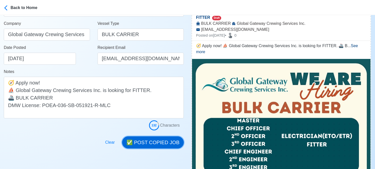
click at [153, 144] on button "✅ POST COPIED JOB" at bounding box center [153, 143] width 62 height 12
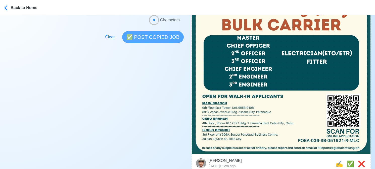
scroll to position [201, 0]
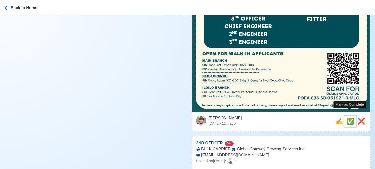
click at [347, 118] on span "✅" at bounding box center [350, 121] width 8 height 7
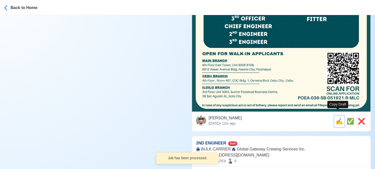
click at [337, 118] on span "✍️" at bounding box center [339, 121] width 8 height 7
type input "2ND OFFICER"
select select
type input "Global Gateway Crewing Services Inc."
type input "BULK CARRIER"
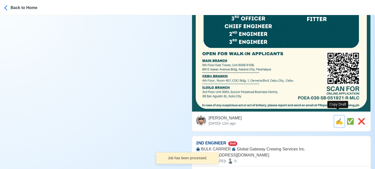
type input "FReports@globalcrewing.ph"
type textarea "Apply now! Global Gateway Crewing Services Inc. is looking for 2ND OFFICER. 🚢 B…"
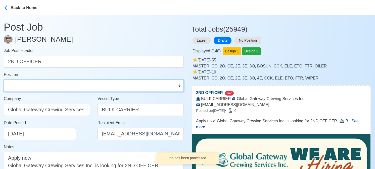
click at [64, 87] on select "Master Chief Officer 2nd Officer 3rd Officer Junior Officer Chief Engineer 2nd …" at bounding box center [94, 86] width 180 height 12
select select "2nd Officer"
click at [4, 80] on select "Master Chief Officer 2nd Officer 3rd Officer Junior Officer Chief Engineer 2nd …" at bounding box center [94, 86] width 180 height 12
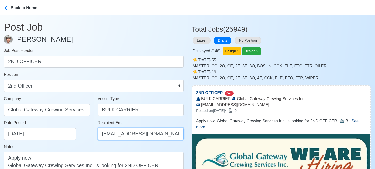
click at [109, 130] on input "FReports@globalcrewing.ph" at bounding box center [140, 134] width 86 height 12
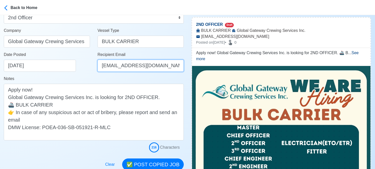
scroll to position [75, 0]
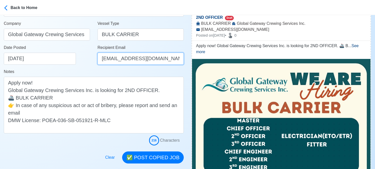
type input "[EMAIL_ADDRESS][DOMAIN_NAME]"
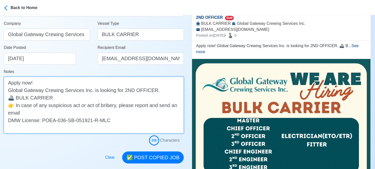
drag, startPoint x: 24, startPoint y: 114, endPoint x: -4, endPoint y: 106, distance: 29.5
click at [0, 94] on html "Back to Home Post Job Jeyner Gil Job Post Header 2ND OFFICER Position Master Ch…" at bounding box center [187, 9] width 375 height 169
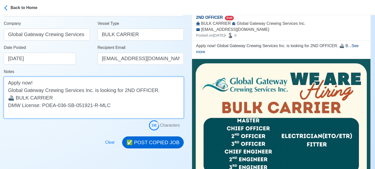
type textarea "Apply now! Global Gateway Crewing Services Inc. is looking for 2ND OFFICER. 🚢 B…"
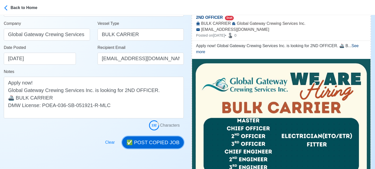
drag, startPoint x: 159, startPoint y: 145, endPoint x: 190, endPoint y: 122, distance: 38.3
click at [159, 145] on button "✅ POST COPIED JOB" at bounding box center [153, 143] width 62 height 12
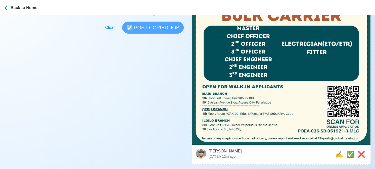
scroll to position [201, 0]
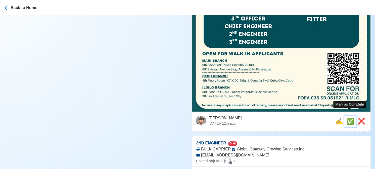
click at [348, 118] on span "✅" at bounding box center [350, 121] width 8 height 7
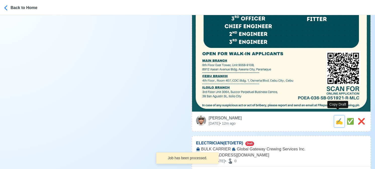
click at [337, 118] on span "✍️" at bounding box center [339, 121] width 8 height 7
type input "2ND ENGINEER"
select select
type input "Global Gateway Crewing Services Inc."
type input "BULK CARRIER"
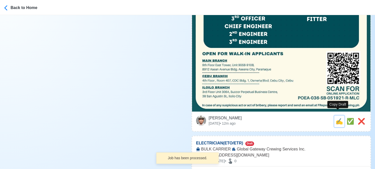
type input "FReports@globalcrewing.ph"
type textarea "Apply now! Global Gateway Crewing Services Inc. is looking for 2ND ENGINEER. 🚢 …"
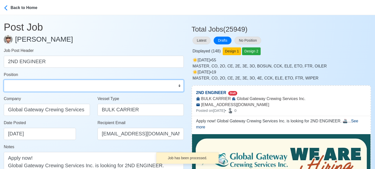
click at [55, 87] on select "Master Chief Officer 2nd Officer 3rd Officer Junior Officer Chief Engineer 2nd …" at bounding box center [94, 86] width 180 height 12
select select "2nd Engineer"
click at [4, 80] on select "Master Chief Officer 2nd Officer 3rd Officer Junior Officer Chief Engineer 2nd …" at bounding box center [94, 86] width 180 height 12
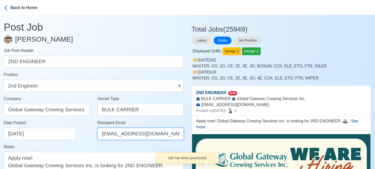
click at [111, 133] on input "FReports@globalcrewing.ph" at bounding box center [140, 134] width 86 height 12
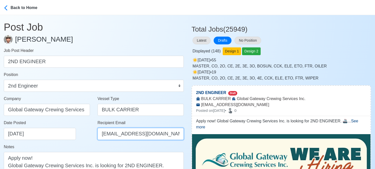
click at [110, 134] on input "FReports@globalcrewing.ph" at bounding box center [140, 134] width 86 height 12
type input "[EMAIL_ADDRESS][DOMAIN_NAME]"
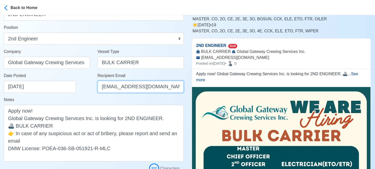
scroll to position [50, 0]
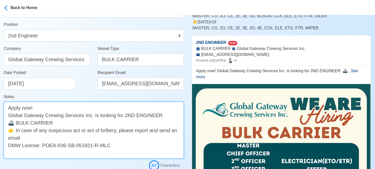
drag, startPoint x: 32, startPoint y: 139, endPoint x: -4, endPoint y: 127, distance: 38.4
click at [0, 119] on html "Back to Home Post Job Jeyner Gil Job Post Header 2ND ENGINEER Position Master C…" at bounding box center [187, 34] width 375 height 169
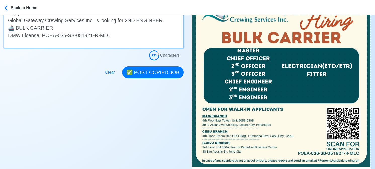
scroll to position [151, 0]
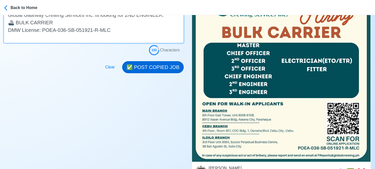
type textarea "Apply now! Global Gateway Crewing Services Inc. is looking for 2ND ENGINEER. 🚢 …"
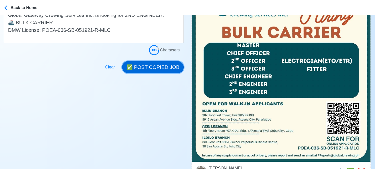
click at [164, 64] on button "✅ POST COPIED JOB" at bounding box center [153, 67] width 62 height 12
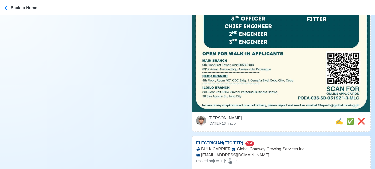
scroll to position [178, 0]
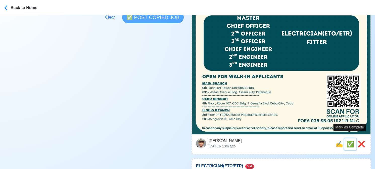
click at [348, 141] on span "✅" at bounding box center [350, 144] width 8 height 7
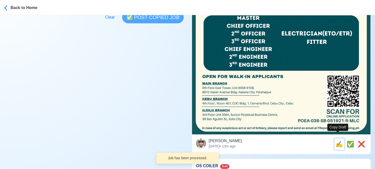
click at [336, 141] on span "✍️" at bounding box center [339, 144] width 8 height 7
type input "ELECTRICIAN(ETO/ETR)"
select select
type input "Global Gateway Crewing Services Inc."
type input "BULK CARRIER"
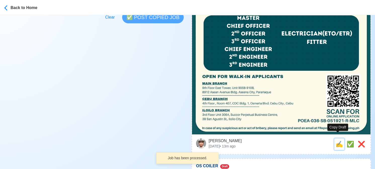
type input "FReports@globalcrewing.ph"
type textarea "🚧 Apply now! Global Gateway Crewing Services Inc. is looking for ELECTRICIAN(ET…"
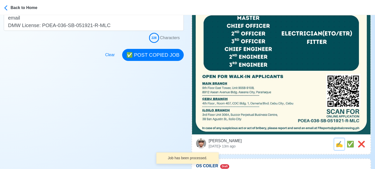
scroll to position [0, 0]
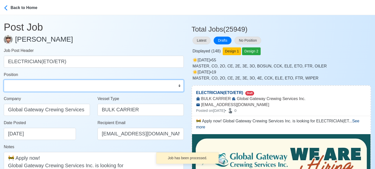
click at [52, 85] on select "Master Chief Officer 2nd Officer 3rd Officer Junior Officer Chief Engineer 2nd …" at bounding box center [94, 86] width 180 height 12
select select "ETO/ETR"
click at [4, 80] on select "Master Chief Officer 2nd Officer 3rd Officer Junior Officer Chief Engineer 2nd …" at bounding box center [94, 86] width 180 height 12
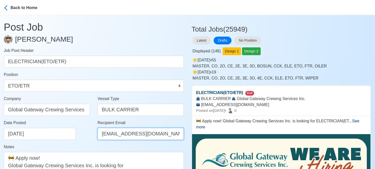
click at [107, 134] on input "FReports@globalcrewing.ph" at bounding box center [140, 134] width 86 height 12
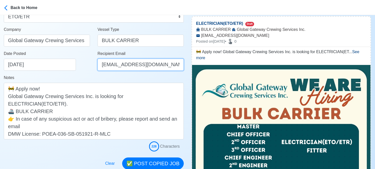
scroll to position [75, 0]
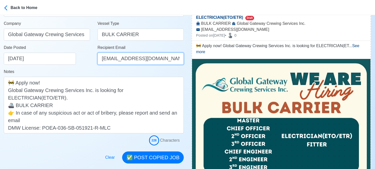
type input "[EMAIL_ADDRESS][DOMAIN_NAME]"
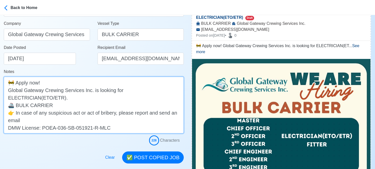
drag, startPoint x: 51, startPoint y: 113, endPoint x: 7, endPoint y: 104, distance: 45.5
click at [7, 104] on textarea "🚧 Apply now! Global Gateway Crewing Services Inc. is looking for ELECTRICIAN(ET…" at bounding box center [94, 105] width 180 height 57
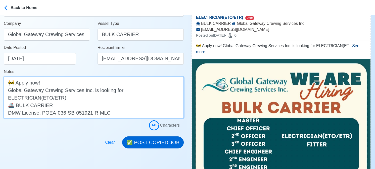
type textarea "🚧 Apply now! Global Gateway Crewing Services Inc. is looking for ELECTRICIAN(ET…"
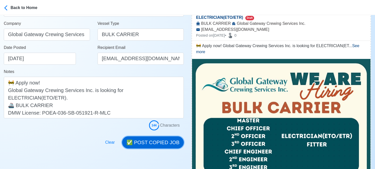
click at [160, 144] on button "✅ POST COPIED JOB" at bounding box center [153, 143] width 62 height 12
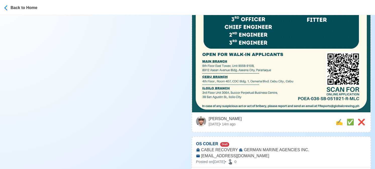
scroll to position [201, 0]
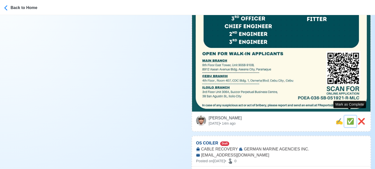
click at [350, 118] on span "✅" at bounding box center [350, 121] width 8 height 7
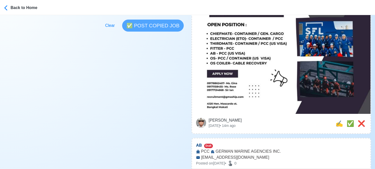
scroll to position [176, 0]
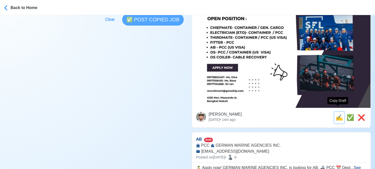
click at [336, 114] on span "✍️" at bounding box center [339, 117] width 8 height 7
type input "OS COILER"
select select
type input "GERMAN MARINE AGENCIES INC."
type input "CABLE RECOVERY"
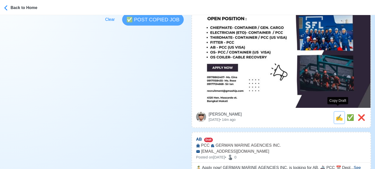
type input "[EMAIL_ADDRESS][DOMAIN_NAME]"
type textarea "🔊 Apply now! GERMAN MARINE AGENCIES INC. is looking for OS COILER. 🚢 CABLE RECO…"
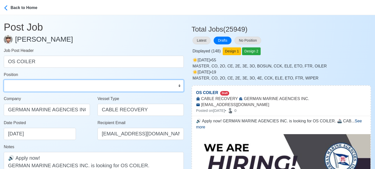
click at [75, 85] on select "Master Chief Officer 2nd Officer 3rd Officer Junior Officer Chief Engineer 2nd …" at bounding box center [94, 86] width 180 height 12
select select "Ordinary [PERSON_NAME]"
click at [4, 80] on select "Master Chief Officer 2nd Officer 3rd Officer Junior Officer Chief Engineer 2nd …" at bounding box center [94, 86] width 180 height 12
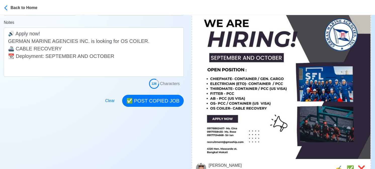
scroll to position [126, 0]
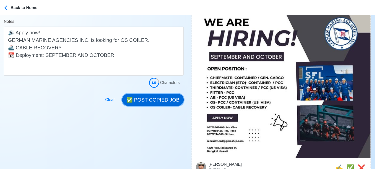
click at [155, 101] on button "✅ POST COPIED JOB" at bounding box center [153, 100] width 62 height 12
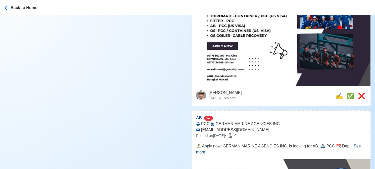
scroll to position [201, 0]
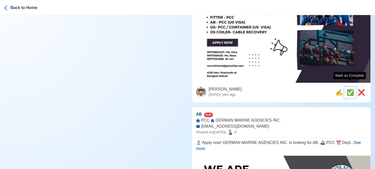
click at [348, 89] on span "✅" at bounding box center [350, 92] width 8 height 7
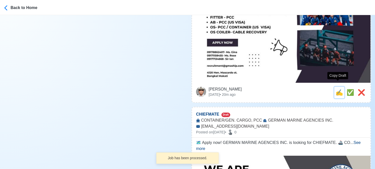
click at [335, 89] on span "✍️" at bounding box center [339, 92] width 8 height 7
type input "AB"
select select
type input "GERMAN MARINE AGENCIES INC."
type input "PCC"
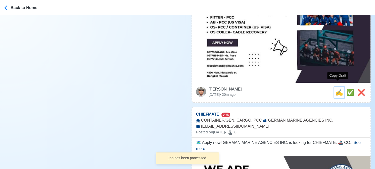
type input "[EMAIL_ADDRESS][DOMAIN_NAME]"
type textarea "🏝️ Apply now! GERMAN MARINE AGENCIES INC. is looking for AB. 🚢 PCC 📆 Deployment…"
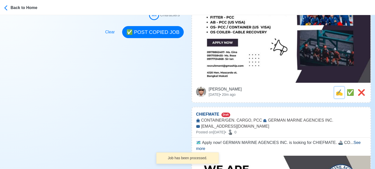
scroll to position [0, 0]
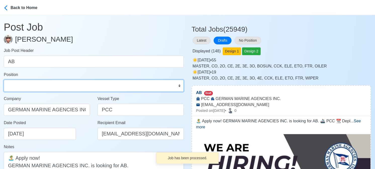
click at [53, 88] on select "Master Chief Officer 2nd Officer 3rd Officer Junior Officer Chief Engineer 2nd …" at bounding box center [94, 86] width 180 height 12
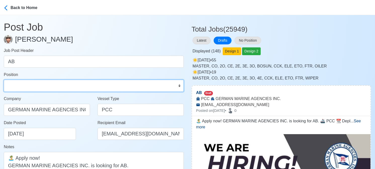
select select "[PERSON_NAME]"
click at [4, 80] on select "Master Chief Officer 2nd Officer 3rd Officer Junior Officer Chief Engineer 2nd …" at bounding box center [94, 86] width 180 height 12
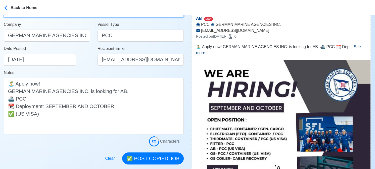
scroll to position [75, 0]
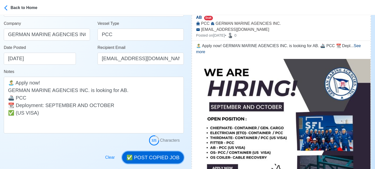
click at [158, 158] on button "✅ POST COPIED JOB" at bounding box center [153, 158] width 62 height 12
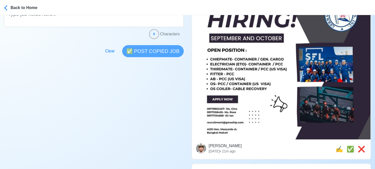
scroll to position [151, 0]
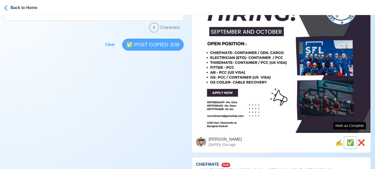
click at [346, 139] on span "✅" at bounding box center [350, 142] width 8 height 7
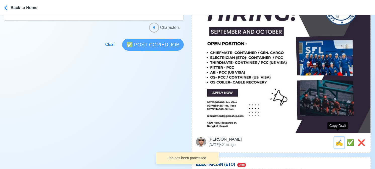
click at [336, 139] on span "✍️" at bounding box center [339, 142] width 8 height 7
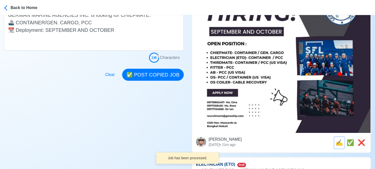
scroll to position [0, 0]
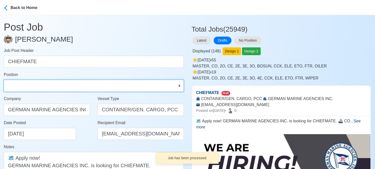
click at [39, 86] on select "Master Chief Officer 2nd Officer 3rd Officer Junior Officer Chief Engineer 2nd …" at bounding box center [94, 86] width 180 height 12
click at [4, 80] on select "Master Chief Officer 2nd Officer 3rd Officer Junior Officer Chief Engineer 2nd …" at bounding box center [94, 86] width 180 height 12
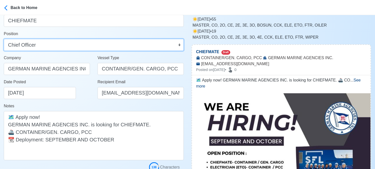
scroll to position [50, 0]
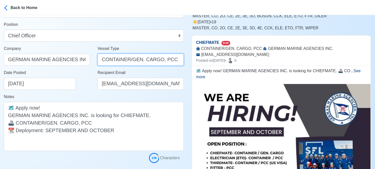
drag, startPoint x: 128, startPoint y: 60, endPoint x: 180, endPoint y: 64, distance: 51.9
click at [180, 64] on input "CONTAINER/GEN. CARGO, PCC" at bounding box center [140, 60] width 86 height 12
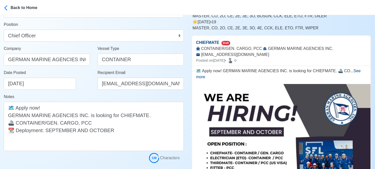
click at [81, 90] on div "Date Posted 08/25/2025" at bounding box center [47, 82] width 94 height 24
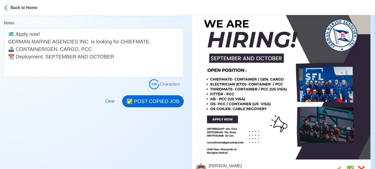
scroll to position [126, 0]
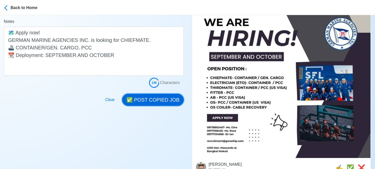
click at [163, 101] on button "✅ POST COPIED JOB" at bounding box center [153, 100] width 62 height 12
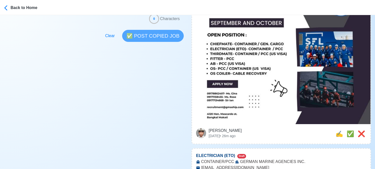
scroll to position [201, 0]
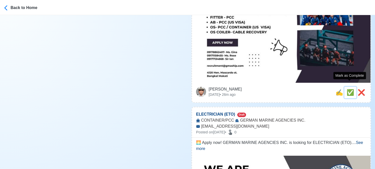
click at [349, 89] on span "✅" at bounding box center [350, 92] width 8 height 7
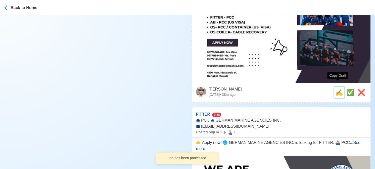
drag, startPoint x: 337, startPoint y: 88, endPoint x: 322, endPoint y: 88, distance: 15.3
click at [336, 89] on span "✍️" at bounding box center [339, 92] width 8 height 7
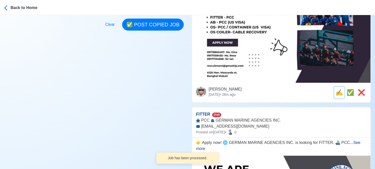
scroll to position [0, 0]
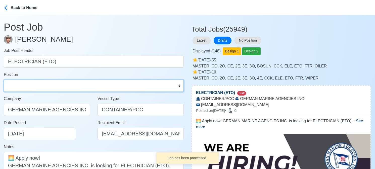
click at [28, 88] on select "Master Chief Officer 2nd Officer 3rd Officer Junior Officer Chief Engineer 2nd …" at bounding box center [94, 86] width 180 height 12
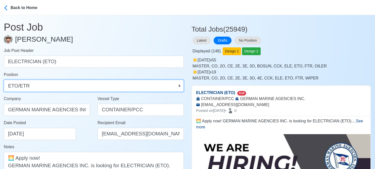
click at [4, 80] on select "Master Chief Officer 2nd Officer 3rd Officer Junior Officer Chief Engineer 2nd …" at bounding box center [94, 86] width 180 height 12
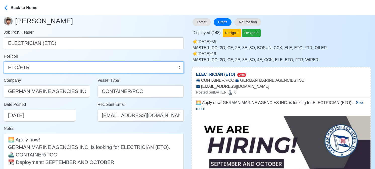
scroll to position [50, 0]
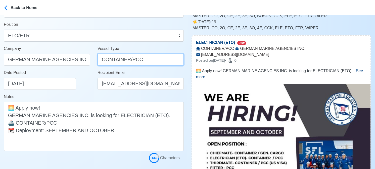
drag, startPoint x: 128, startPoint y: 60, endPoint x: 156, endPoint y: 60, distance: 27.6
click at [156, 60] on input "CONTAINER/PCC" at bounding box center [140, 60] width 86 height 12
click at [83, 92] on div "Date Posted 08/25/2025" at bounding box center [47, 82] width 94 height 24
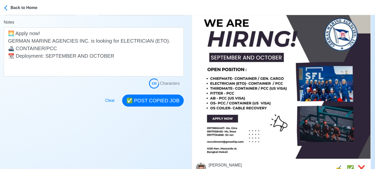
scroll to position [126, 0]
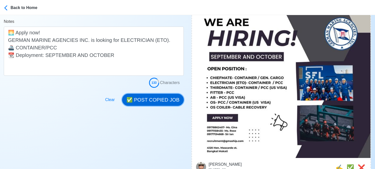
click at [150, 97] on button "✅ POST COPIED JOB" at bounding box center [153, 100] width 62 height 12
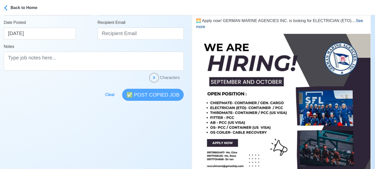
scroll to position [201, 0]
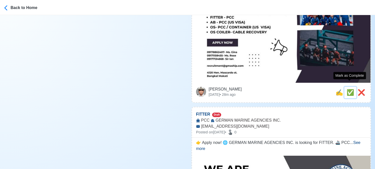
click at [350, 89] on span "✅" at bounding box center [350, 92] width 8 height 7
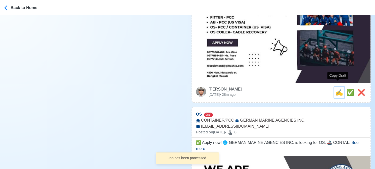
click at [338, 89] on span "✍️" at bounding box center [339, 92] width 8 height 7
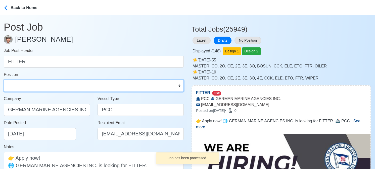
click at [40, 85] on select "Master Chief Officer 2nd Officer 3rd Officer Junior Officer Chief Engineer 2nd …" at bounding box center [94, 86] width 180 height 12
click at [4, 80] on select "Master Chief Officer 2nd Officer 3rd Officer Junior Officer Chief Engineer 2nd …" at bounding box center [94, 86] width 180 height 12
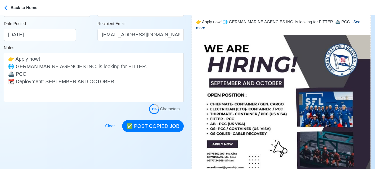
scroll to position [100, 0]
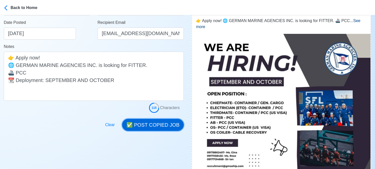
click at [166, 126] on button "✅ POST COPIED JOB" at bounding box center [153, 125] width 62 height 12
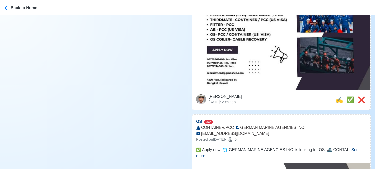
scroll to position [201, 0]
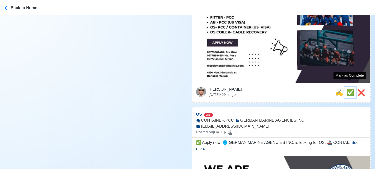
drag, startPoint x: 350, startPoint y: 89, endPoint x: 343, endPoint y: 89, distance: 7.3
click at [350, 89] on span "✅" at bounding box center [350, 92] width 8 height 7
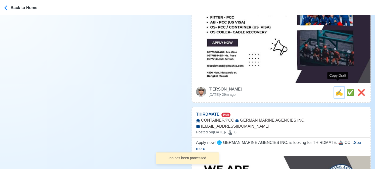
drag, startPoint x: 337, startPoint y: 89, endPoint x: 332, endPoint y: 88, distance: 5.3
click at [337, 89] on span "✍️" at bounding box center [339, 92] width 8 height 7
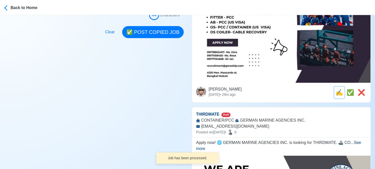
scroll to position [0, 0]
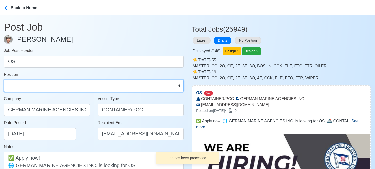
click at [52, 83] on select "Master Chief Officer 2nd Officer 3rd Officer Junior Officer Chief Engineer 2nd …" at bounding box center [94, 86] width 180 height 12
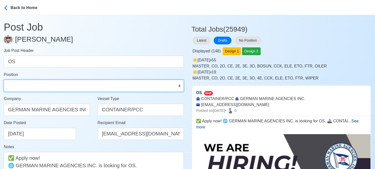
click at [4, 80] on select "Master Chief Officer 2nd Officer 3rd Officer Junior Officer Chief Engineer 2nd …" at bounding box center [94, 86] width 180 height 12
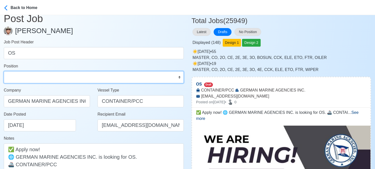
scroll to position [50, 0]
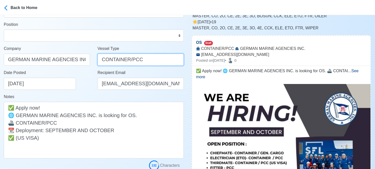
drag, startPoint x: 127, startPoint y: 60, endPoint x: 154, endPoint y: 60, distance: 27.1
click at [154, 60] on input "CONTAINER/PCC" at bounding box center [140, 60] width 86 height 12
click at [77, 88] on div "Date Posted 08/25/2025" at bounding box center [48, 80] width 89 height 20
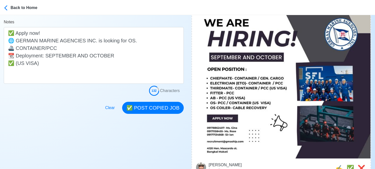
scroll to position [126, 0]
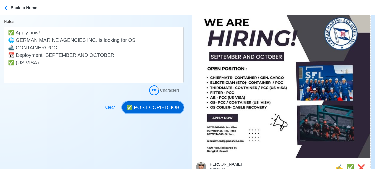
click at [158, 110] on button "✅ POST COPIED JOB" at bounding box center [153, 107] width 62 height 12
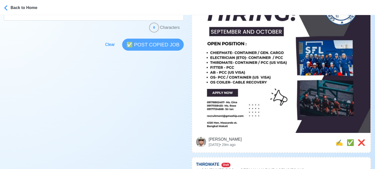
scroll to position [226, 0]
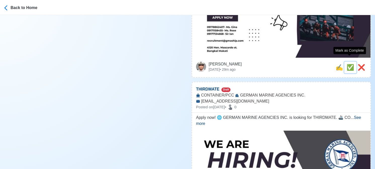
click at [346, 64] on span "✅" at bounding box center [350, 67] width 8 height 7
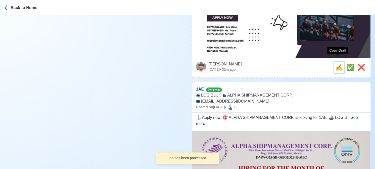
click at [335, 64] on span "✍️" at bounding box center [339, 67] width 8 height 7
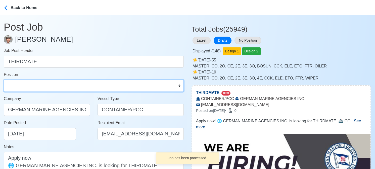
click at [45, 88] on select "Master Chief Officer 2nd Officer 3rd Officer Junior Officer Chief Engineer 2nd …" at bounding box center [94, 86] width 180 height 12
click at [4, 80] on select "Master Chief Officer 2nd Officer 3rd Officer Junior Officer Chief Engineer 2nd …" at bounding box center [94, 86] width 180 height 12
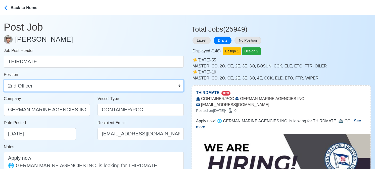
drag, startPoint x: 42, startPoint y: 88, endPoint x: 43, endPoint y: 81, distance: 7.5
click at [42, 88] on select "Master Chief Officer 2nd Officer 3rd Officer Junior Officer Chief Engineer 2nd …" at bounding box center [94, 86] width 180 height 12
click at [4, 80] on select "Master Chief Officer 2nd Officer 3rd Officer Junior Officer Chief Engineer 2nd …" at bounding box center [94, 86] width 180 height 12
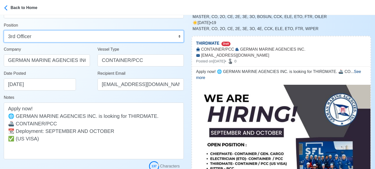
scroll to position [50, 0]
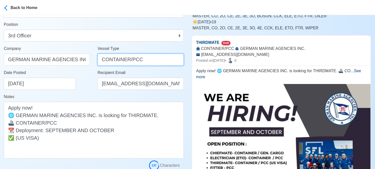
drag, startPoint x: 128, startPoint y: 59, endPoint x: 157, endPoint y: 62, distance: 29.3
click at [157, 62] on input "CONTAINER/PCC" at bounding box center [140, 60] width 86 height 12
click at [83, 90] on div "Date Posted 08/25/2025" at bounding box center [48, 80] width 89 height 20
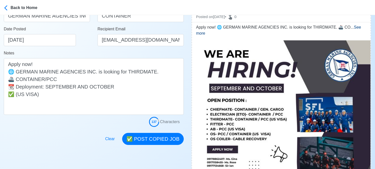
scroll to position [126, 0]
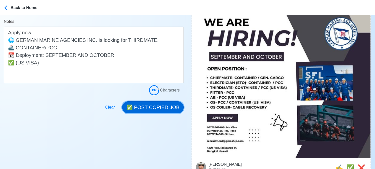
click at [161, 109] on button "✅ POST COPIED JOB" at bounding box center [153, 107] width 62 height 12
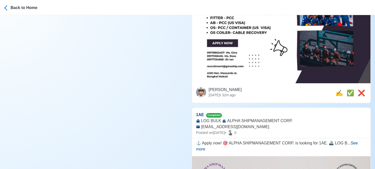
scroll to position [201, 0]
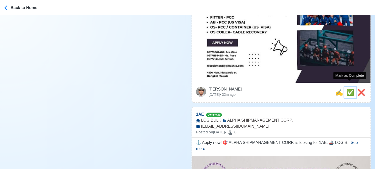
click at [348, 89] on span "✅" at bounding box center [350, 92] width 8 height 7
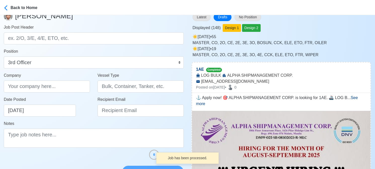
scroll to position [0, 0]
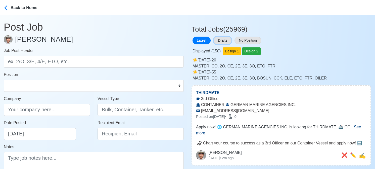
click at [222, 38] on button "Drafts" at bounding box center [222, 41] width 18 height 8
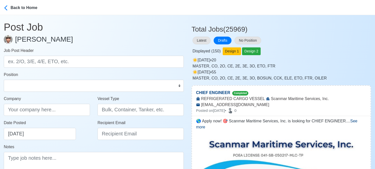
click at [305, 47] on div "Displayed ( 150 ) Design 1 Design 2" at bounding box center [280, 50] width 179 height 10
